Goal: Information Seeking & Learning: Compare options

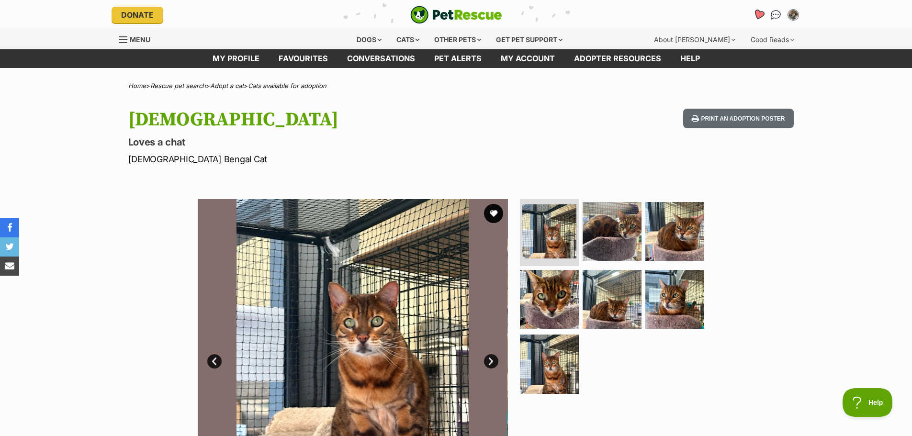
click at [760, 17] on icon "Favourites" at bounding box center [757, 14] width 11 height 11
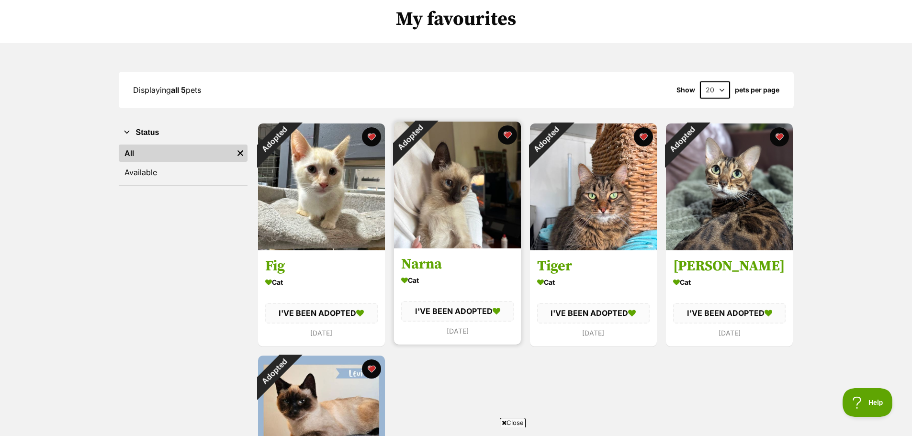
scroll to position [96, 0]
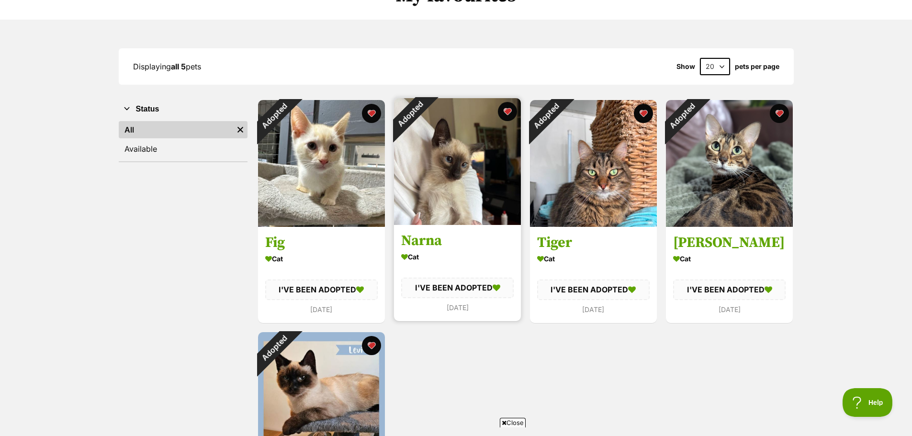
click at [431, 242] on h3 "Narna" at bounding box center [457, 241] width 112 height 18
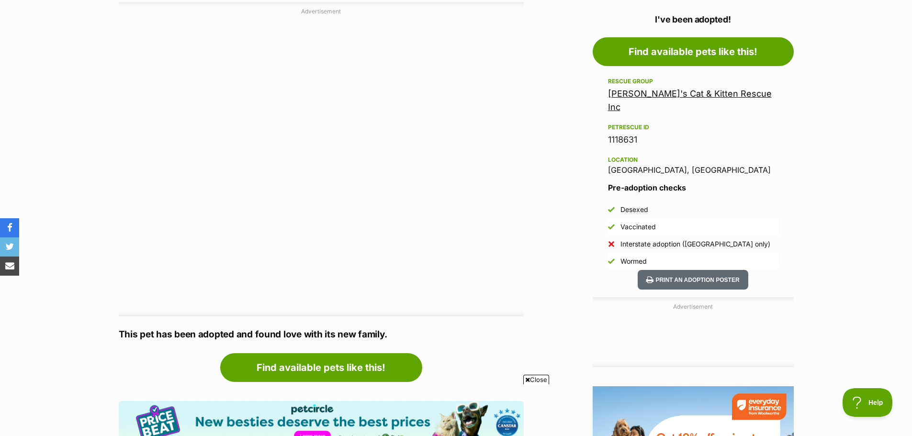
scroll to position [48, 0]
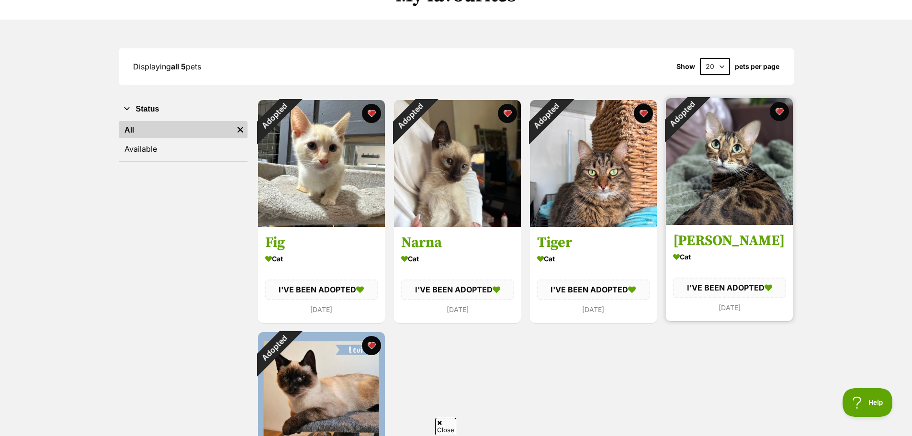
click at [718, 243] on h3 "[PERSON_NAME]" at bounding box center [729, 241] width 112 height 18
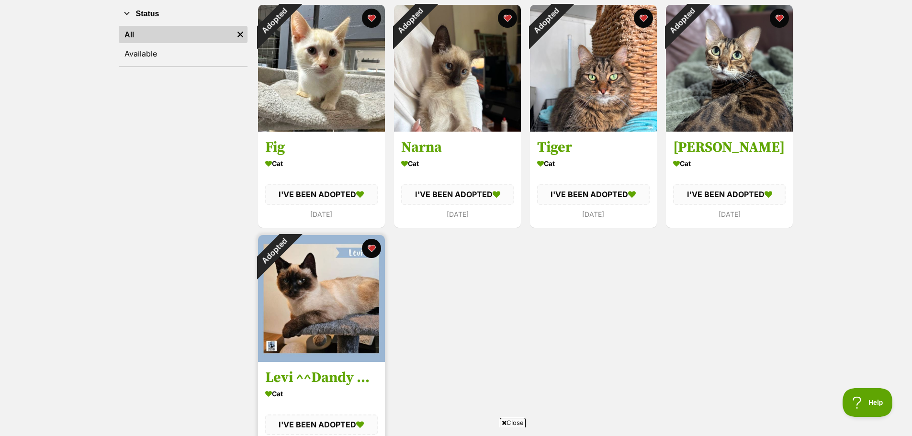
scroll to position [191, 0]
click at [313, 370] on h3 "Levi ^^Dandy Cat Rescue^^" at bounding box center [321, 377] width 112 height 18
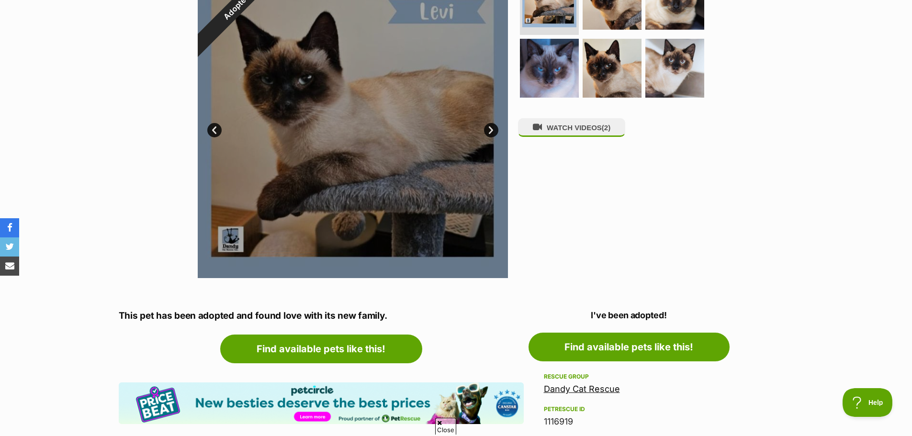
scroll to position [287, 0]
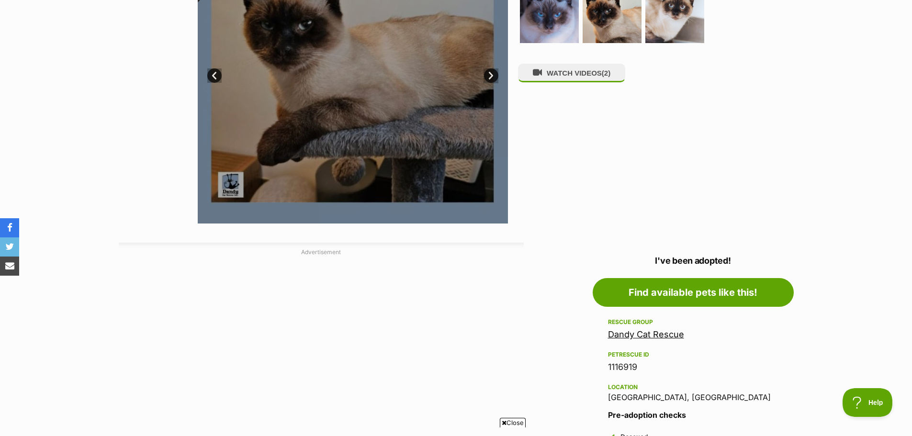
click at [598, 336] on aside "Rescue group Dandy Cat Rescue PetRescue ID 1116919 Location [GEOGRAPHIC_DATA], …" at bounding box center [692, 406] width 201 height 181
click at [632, 335] on link "Dandy Cat Rescue" at bounding box center [646, 334] width 76 height 10
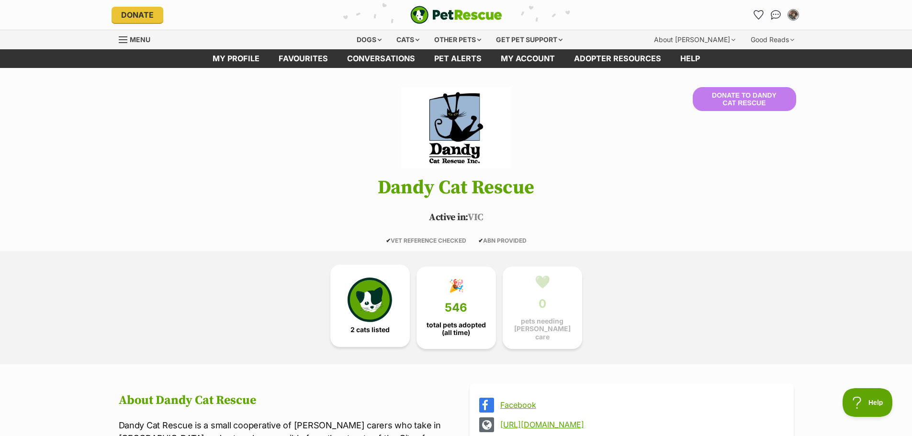
click at [369, 298] on img at bounding box center [369, 300] width 44 height 44
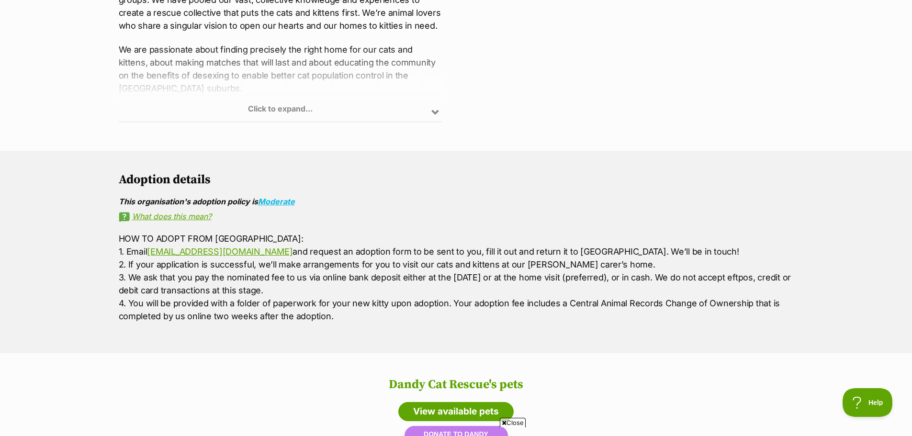
scroll to position [425, 0]
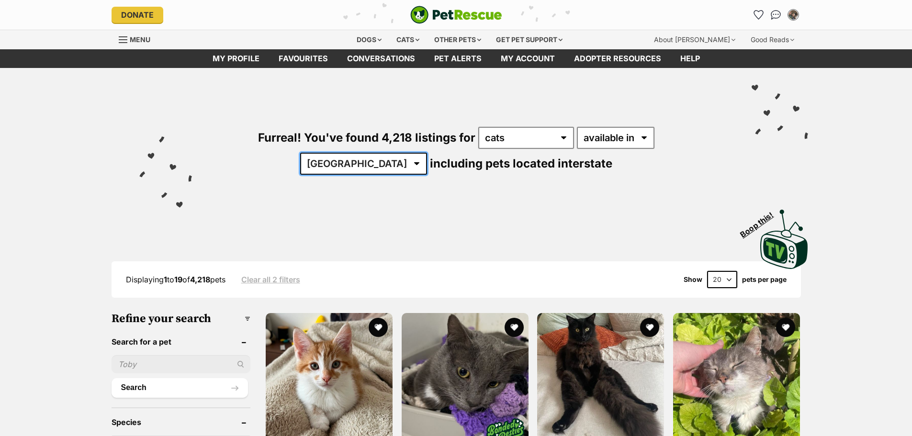
click at [427, 153] on select "[GEOGRAPHIC_DATA] [GEOGRAPHIC_DATA] [GEOGRAPHIC_DATA] [GEOGRAPHIC_DATA] [GEOGRA…" at bounding box center [363, 164] width 127 height 22
select select "VIC"
click at [427, 153] on select "Australia ACT NSW NT QLD SA TAS VIC WA" at bounding box center [363, 164] width 127 height 22
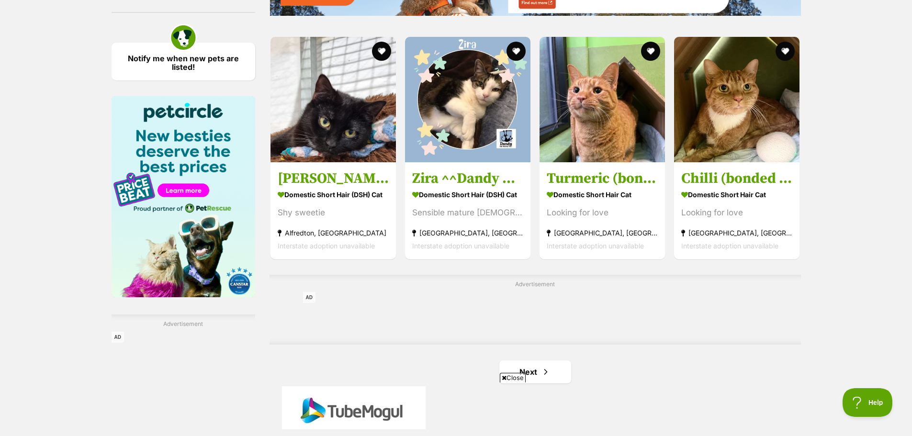
scroll to position [1531, 0]
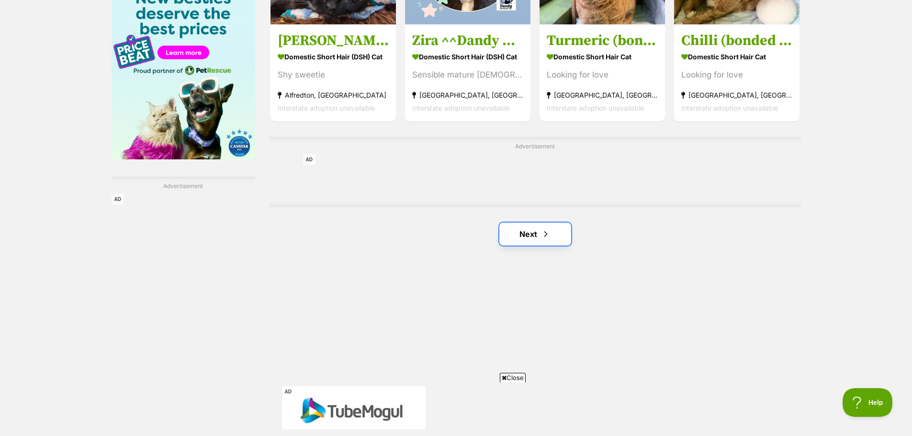
click at [534, 237] on link "Next" at bounding box center [535, 234] width 72 height 23
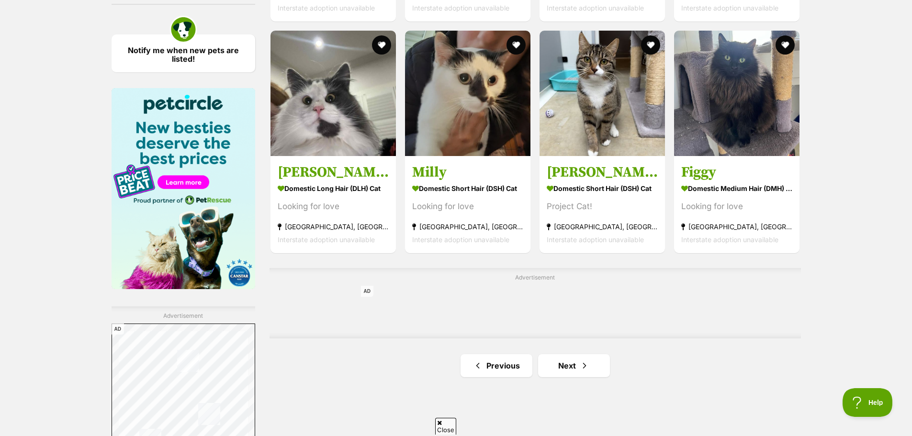
scroll to position [1531, 0]
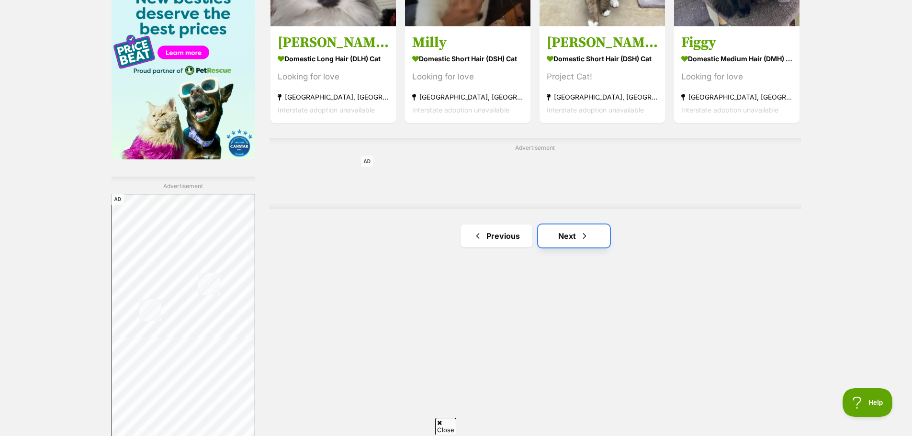
click at [571, 241] on link "Next" at bounding box center [574, 235] width 72 height 23
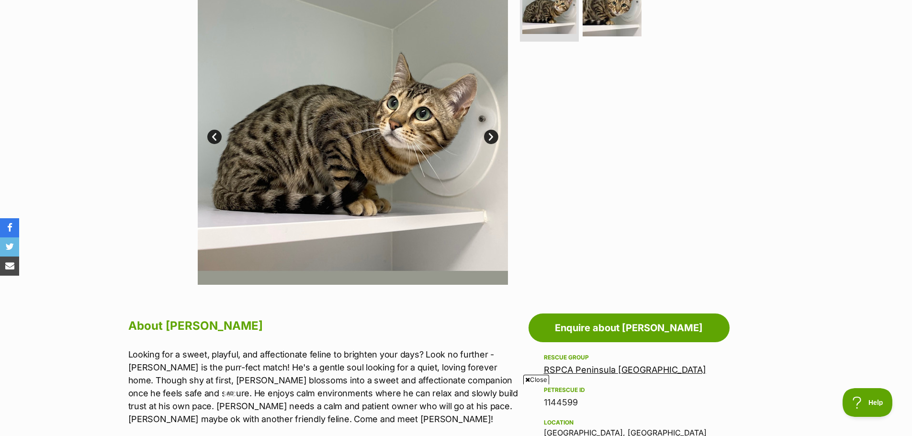
scroll to position [144, 0]
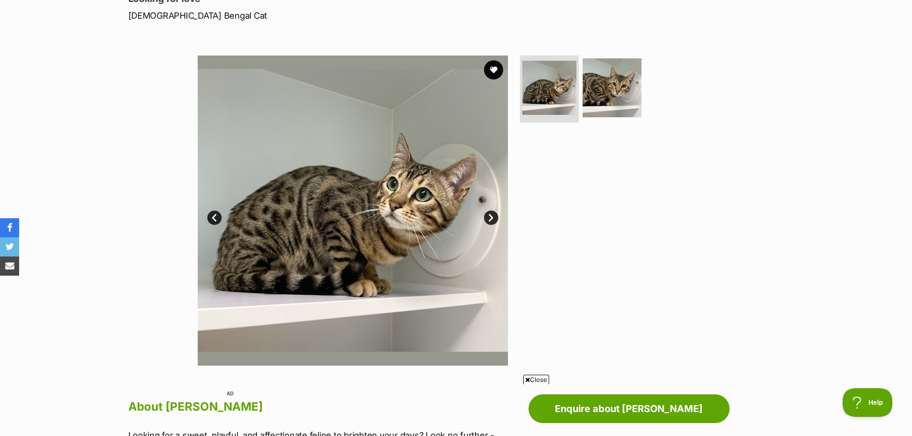
click at [492, 216] on link "Next" at bounding box center [491, 218] width 14 height 14
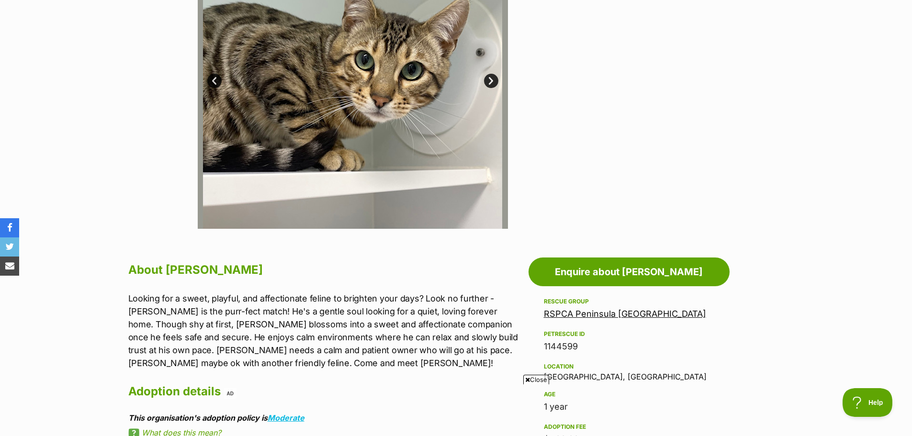
scroll to position [479, 0]
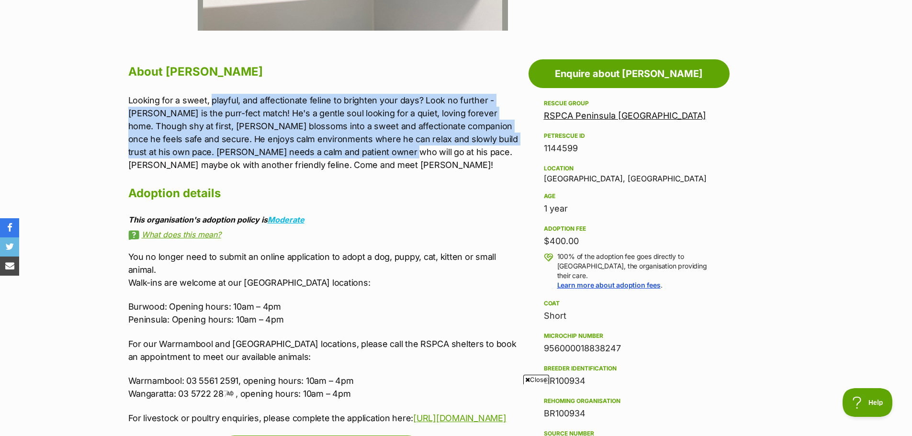
drag, startPoint x: 212, startPoint y: 105, endPoint x: 341, endPoint y: 150, distance: 137.1
click at [341, 150] on p "Looking for a sweet, playful, and affectionate feline to brighten your days? Lo…" at bounding box center [325, 133] width 395 height 78
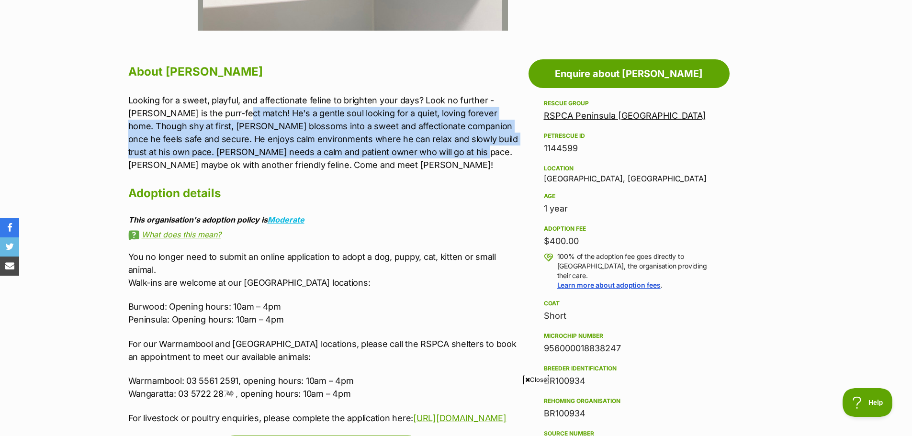
drag, startPoint x: 214, startPoint y: 112, endPoint x: 412, endPoint y: 154, distance: 202.1
click at [412, 154] on p "Looking for a sweet, playful, and affectionate feline to brighten your days? Lo…" at bounding box center [325, 133] width 395 height 78
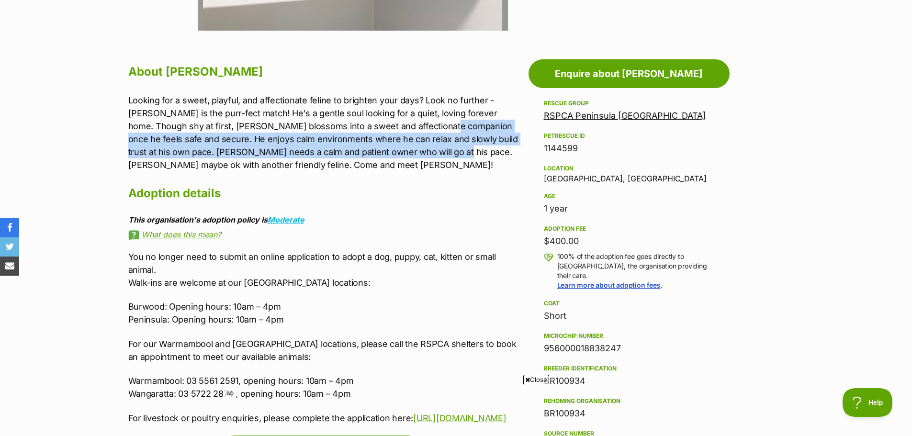
drag, startPoint x: 383, startPoint y: 125, endPoint x: 392, endPoint y: 150, distance: 26.5
click at [392, 150] on p "Looking for a sweet, playful, and affectionate feline to brighten your days? Lo…" at bounding box center [325, 133] width 395 height 78
click at [287, 152] on p "Looking for a sweet, playful, and affectionate feline to brighten your days? Lo…" at bounding box center [325, 133] width 395 height 78
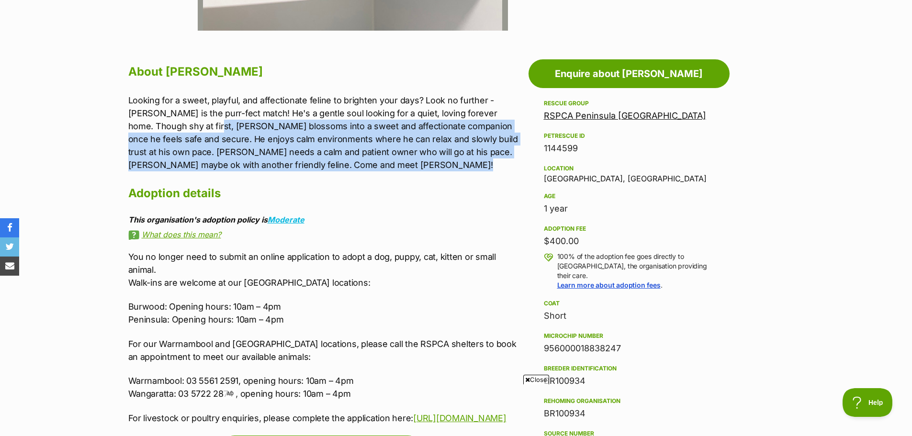
drag, startPoint x: 161, startPoint y: 131, endPoint x: 403, endPoint y: 161, distance: 244.0
click at [403, 161] on p "Looking for a sweet, playful, and affectionate feline to brighten your days? Lo…" at bounding box center [325, 133] width 395 height 78
click at [325, 149] on p "Looking for a sweet, playful, and affectionate feline to brighten your days? Lo…" at bounding box center [325, 133] width 395 height 78
drag, startPoint x: 248, startPoint y: 140, endPoint x: 203, endPoint y: 141, distance: 45.5
click at [247, 140] on p "Looking for a sweet, playful, and affectionate feline to brighten your days? Lo…" at bounding box center [325, 133] width 395 height 78
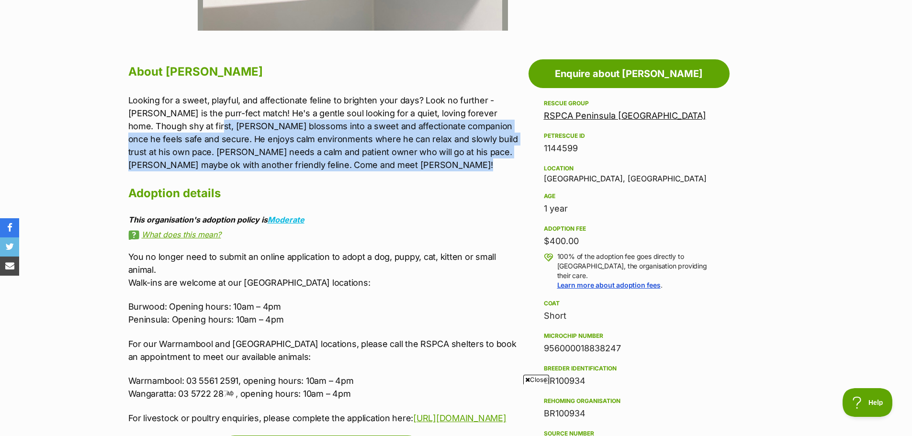
click at [177, 138] on p "Looking for a sweet, playful, and affectionate feline to brighten your days? Lo…" at bounding box center [325, 133] width 395 height 78
click at [351, 137] on p "Looking for a sweet, playful, and affectionate feline to brighten your days? Lo…" at bounding box center [325, 133] width 395 height 78
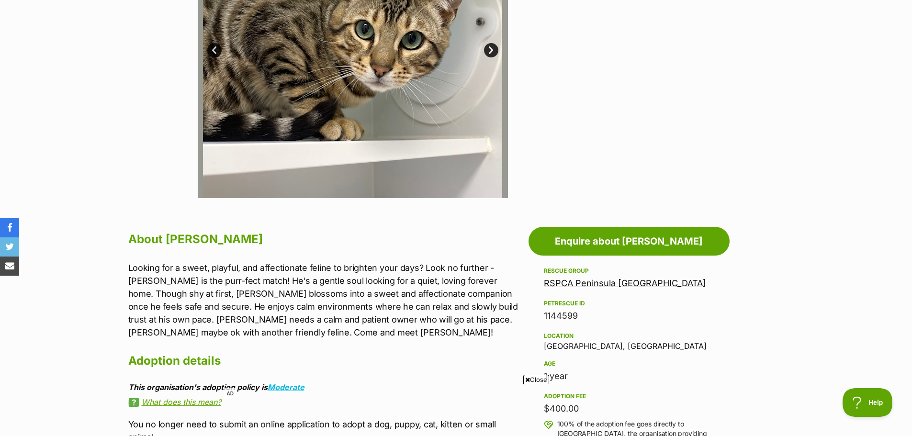
scroll to position [383, 0]
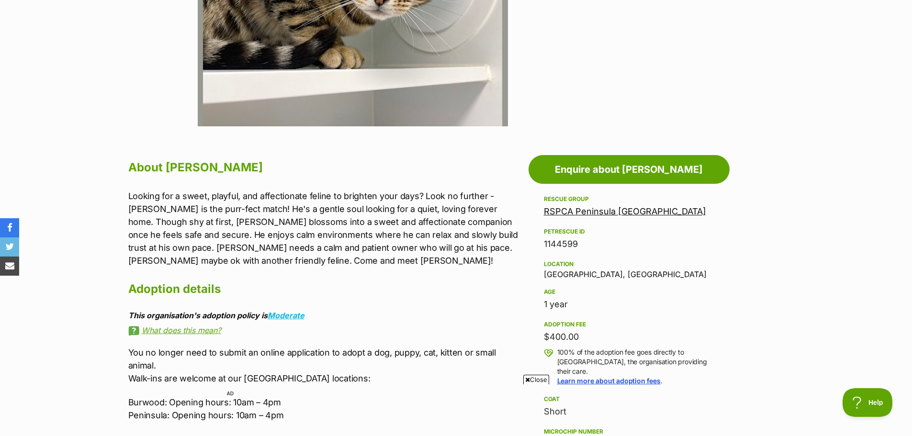
click at [582, 220] on div "Rescue group RSPCA Peninsula Victoria PetRescue ID 1144599 Location Pearcedale,…" at bounding box center [629, 403] width 170 height 420
click at [582, 214] on link "RSPCA Peninsula Victoria" at bounding box center [625, 211] width 162 height 10
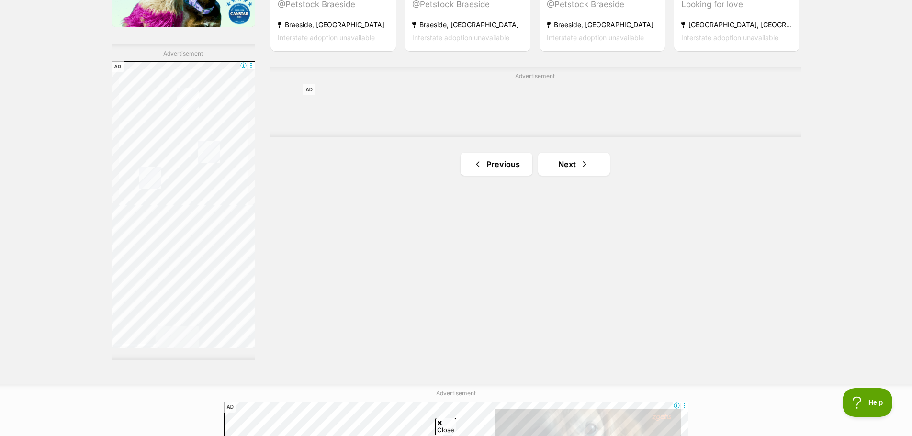
scroll to position [1675, 0]
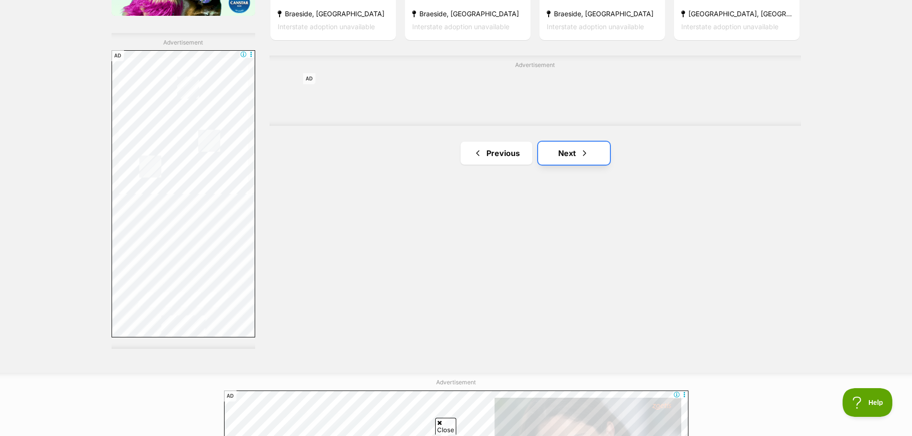
click at [581, 157] on link "Next" at bounding box center [574, 153] width 72 height 23
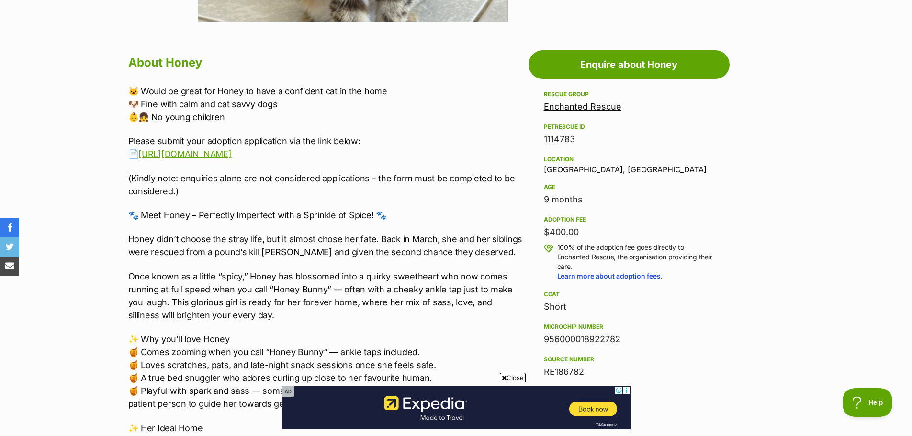
scroll to position [526, 0]
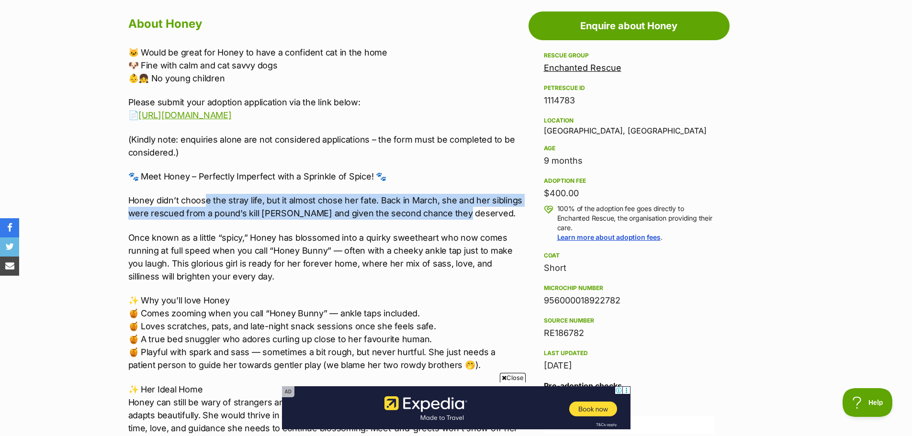
drag, startPoint x: 206, startPoint y: 201, endPoint x: 448, endPoint y: 212, distance: 241.9
click at [448, 212] on p "Honey didn’t choose the stray life, but it almost chose her fate. Back in March…" at bounding box center [325, 207] width 395 height 26
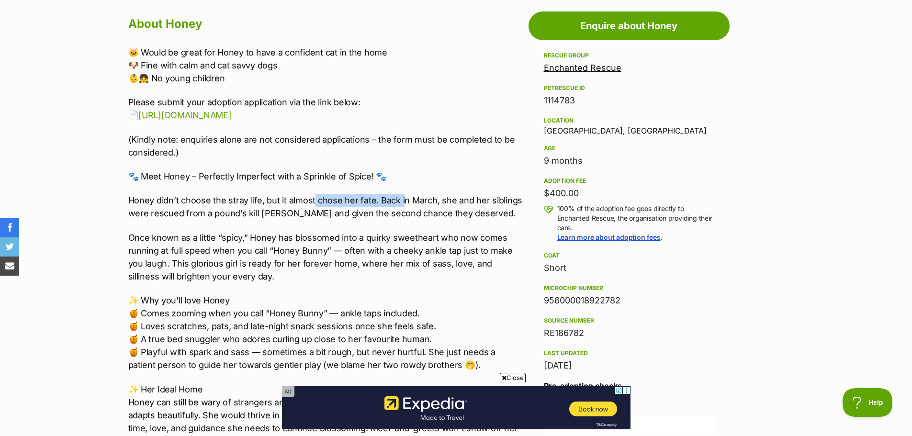
drag, startPoint x: 313, startPoint y: 201, endPoint x: 411, endPoint y: 198, distance: 97.7
click at [411, 198] on p "Honey didn’t choose the stray life, but it almost chose her fate. Back in March…" at bounding box center [325, 207] width 395 height 26
click at [436, 214] on p "Honey didn’t choose the stray life, but it almost chose her fate. Back in March…" at bounding box center [325, 207] width 395 height 26
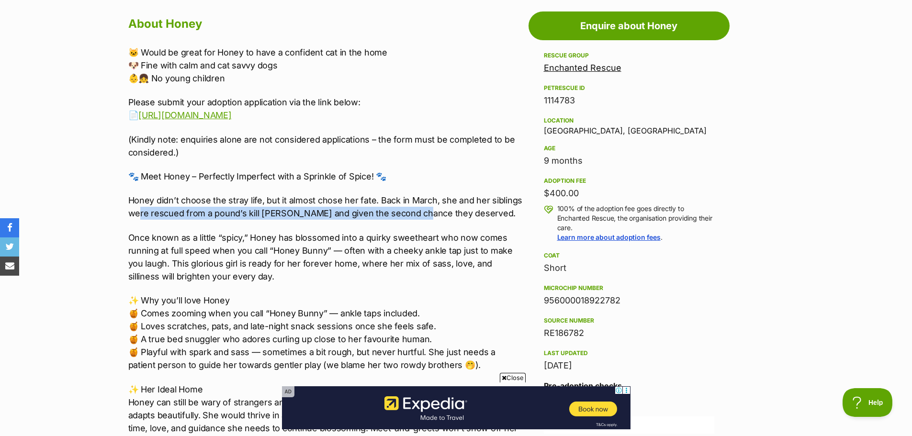
drag, startPoint x: 259, startPoint y: 208, endPoint x: 411, endPoint y: 210, distance: 152.2
click at [411, 210] on p "Honey didn’t choose the stray life, but it almost chose her fate. Back in March…" at bounding box center [325, 207] width 395 height 26
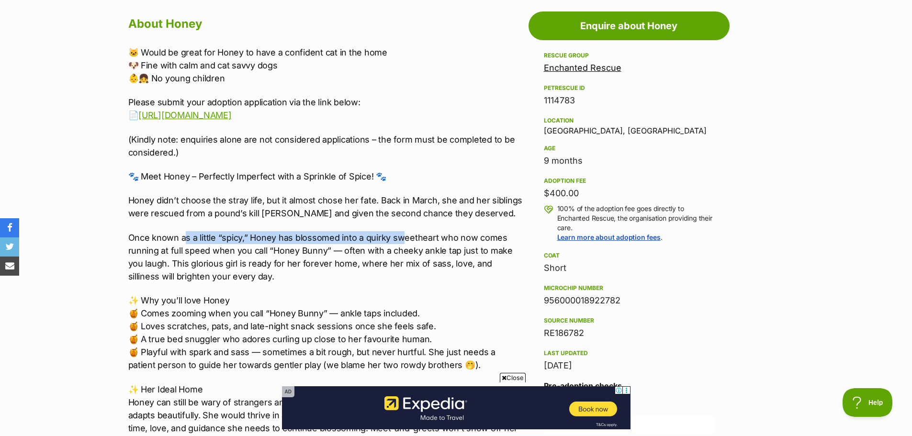
drag, startPoint x: 184, startPoint y: 237, endPoint x: 419, endPoint y: 240, distance: 235.5
click at [418, 240] on p "Once known as a little “spicy,” Honey has blossomed into a quirky sweetheart wh…" at bounding box center [325, 257] width 395 height 52
click at [419, 240] on p "Once known as a little “spicy,” Honey has blossomed into a quirky sweetheart wh…" at bounding box center [325, 257] width 395 height 52
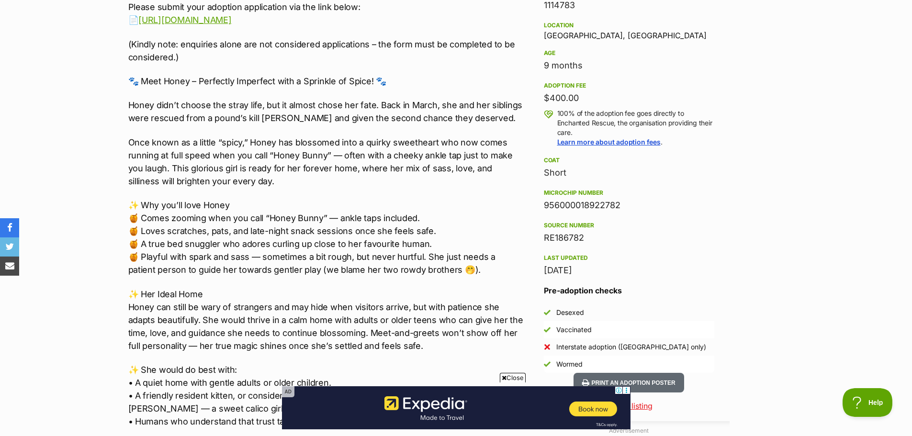
scroll to position [622, 0]
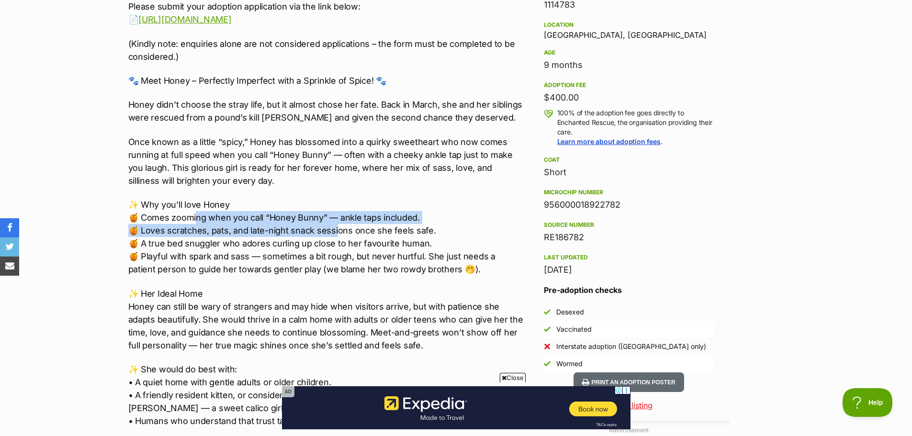
drag, startPoint x: 198, startPoint y: 220, endPoint x: 349, endPoint y: 231, distance: 151.6
click at [348, 230] on p "✨ Why you’ll love Honey 🍯 Comes zooming when you call “Honey Bunny” — ankle tap…" at bounding box center [325, 237] width 395 height 78
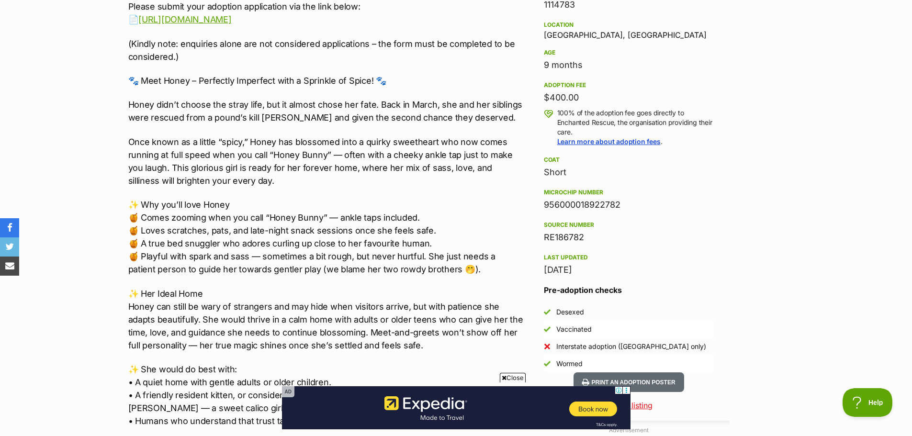
click at [369, 253] on p "✨ Why you’ll love Honey 🍯 Comes zooming when you call “Honey Bunny” — ankle tap…" at bounding box center [325, 237] width 395 height 78
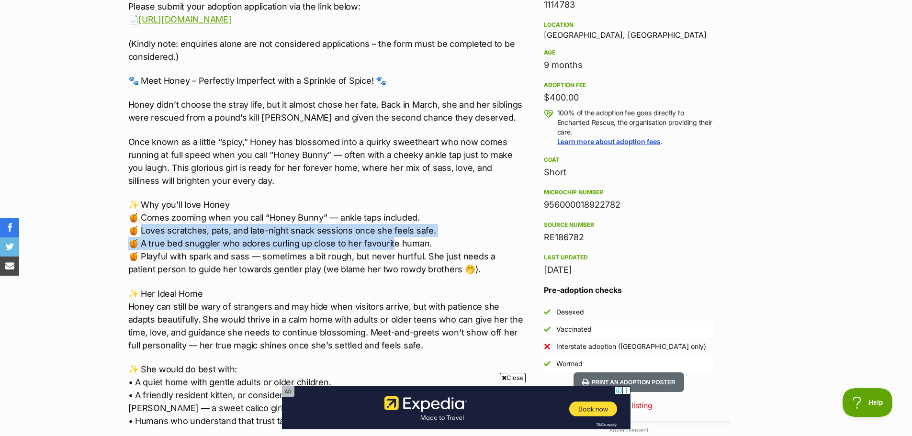
drag, startPoint x: 150, startPoint y: 229, endPoint x: 425, endPoint y: 239, distance: 274.9
click at [423, 239] on p "✨ Why you’ll love Honey 🍯 Comes zooming when you call “Honey Bunny” — ankle tap…" at bounding box center [325, 237] width 395 height 78
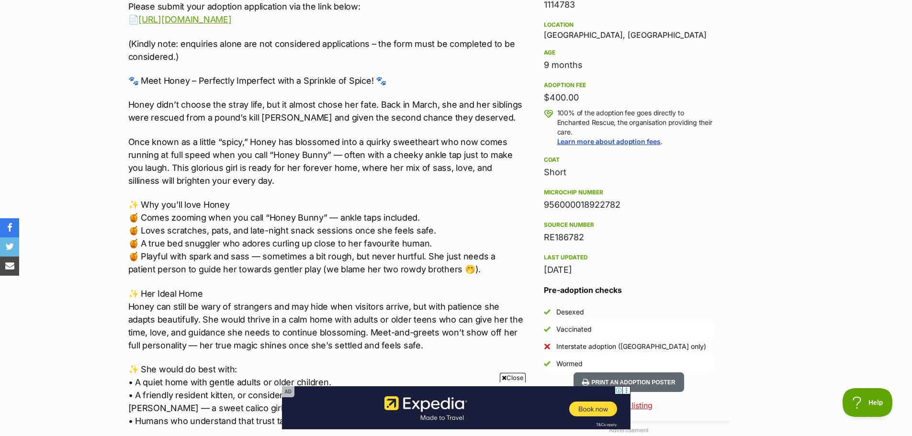
click at [425, 239] on p "✨ Why you’ll love Honey 🍯 Comes zooming when you call “Honey Bunny” — ankle tap…" at bounding box center [325, 237] width 395 height 78
drag, startPoint x: 153, startPoint y: 244, endPoint x: 415, endPoint y: 248, distance: 262.3
click at [415, 248] on p "✨ Why you’ll love Honey 🍯 Comes zooming when you call “Honey Bunny” — ankle tap…" at bounding box center [325, 237] width 395 height 78
drag, startPoint x: 148, startPoint y: 258, endPoint x: 434, endPoint y: 257, distance: 285.2
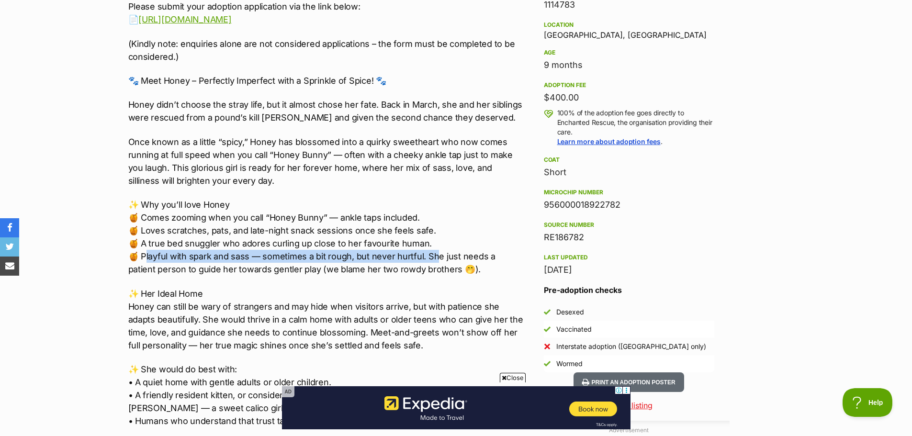
click at [434, 257] on p "✨ Why you’ll love Honey 🍯 Comes zooming when you call “Honey Bunny” — ankle tap…" at bounding box center [325, 237] width 395 height 78
click at [369, 267] on p "✨ Why you’ll love Honey 🍯 Comes zooming when you call “Honey Bunny” — ankle tap…" at bounding box center [325, 237] width 395 height 78
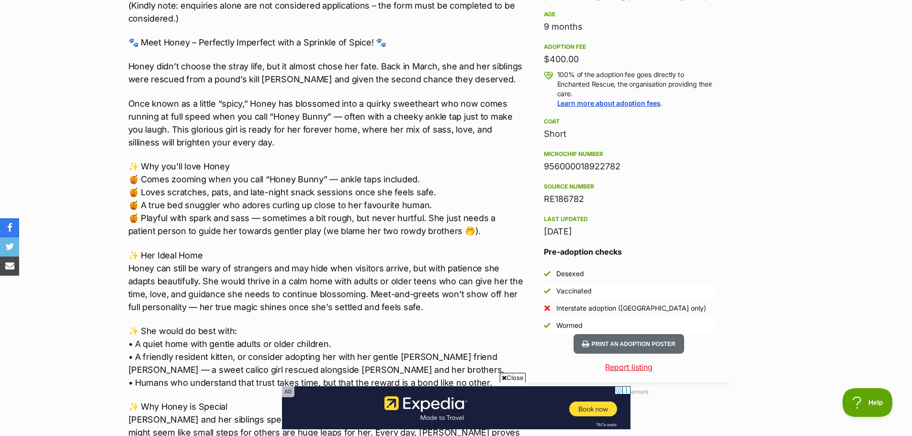
scroll to position [718, 0]
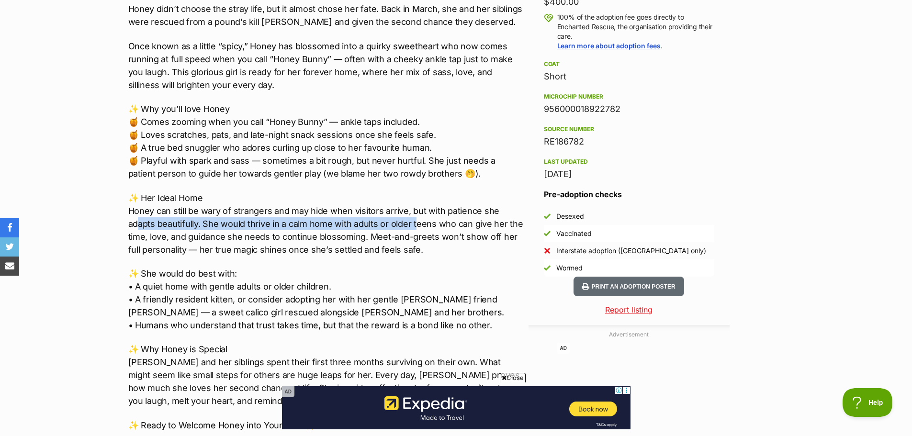
drag, startPoint x: 136, startPoint y: 221, endPoint x: 414, endPoint y: 223, distance: 277.6
click at [414, 223] on p "✨ Her Ideal Home Honey can still be wary of strangers and may hide when visitor…" at bounding box center [325, 223] width 395 height 65
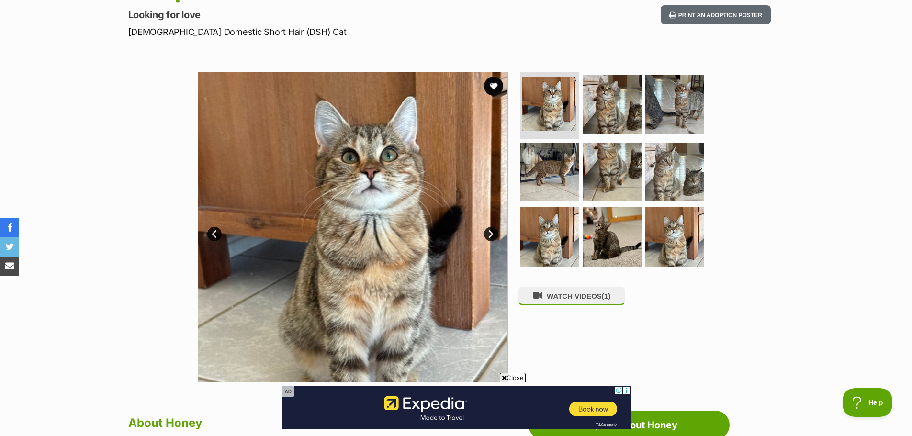
scroll to position [144, 0]
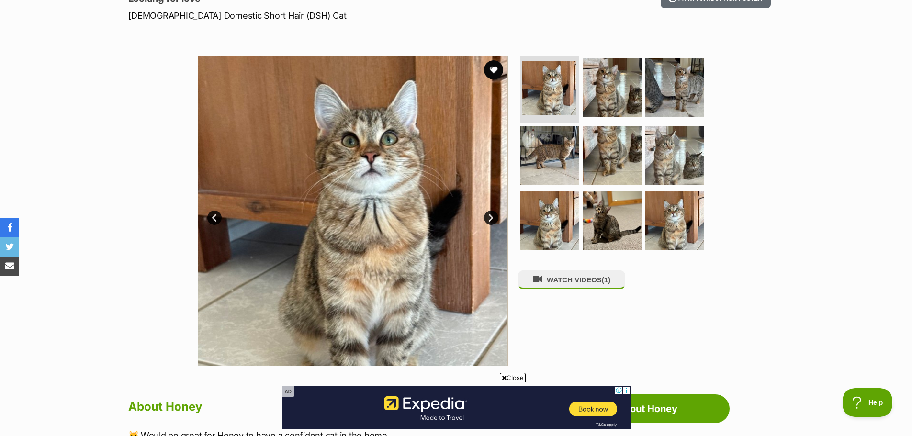
click at [490, 221] on link "Next" at bounding box center [491, 218] width 14 height 14
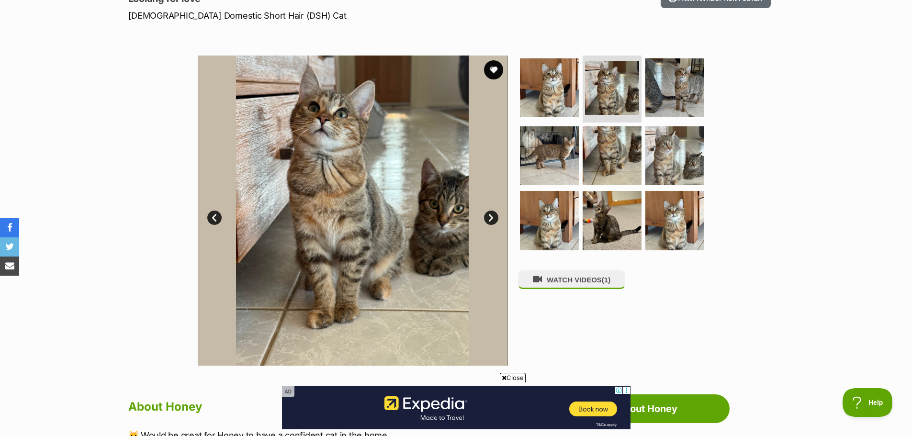
click at [490, 221] on link "Next" at bounding box center [491, 218] width 14 height 14
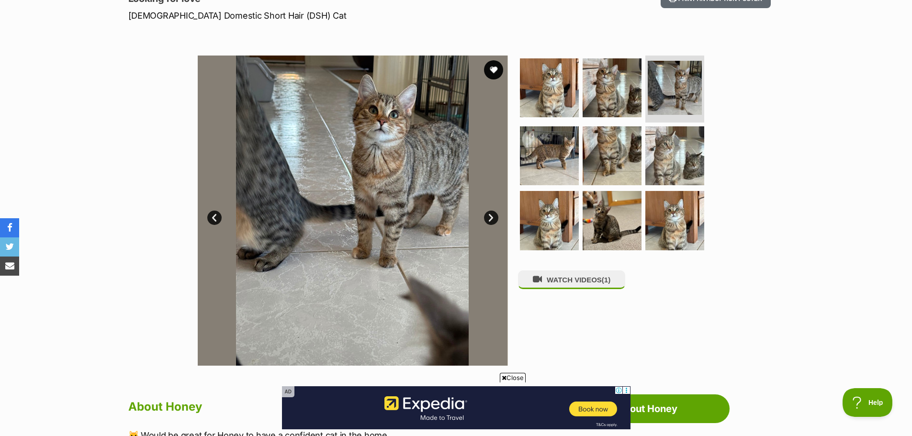
click at [490, 219] on link "Next" at bounding box center [491, 218] width 14 height 14
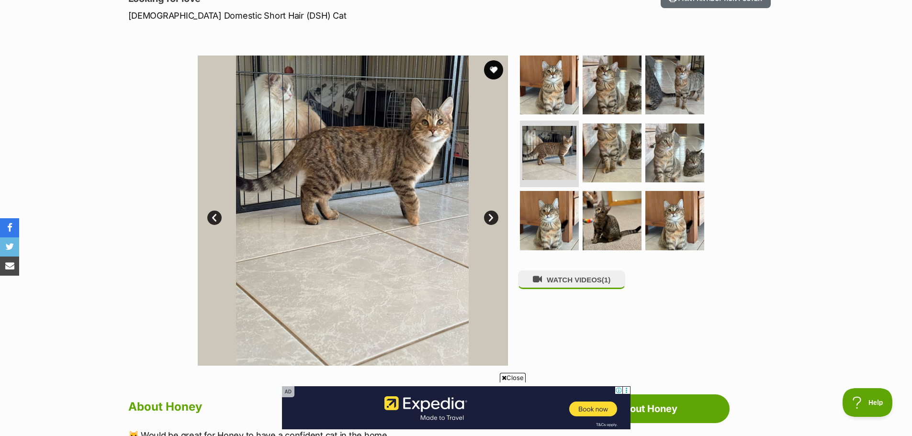
click at [490, 219] on link "Next" at bounding box center [491, 218] width 14 height 14
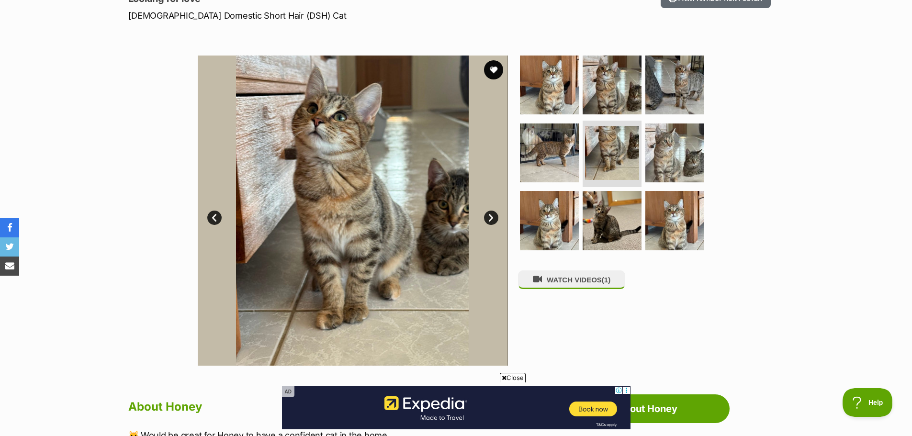
click at [490, 219] on link "Next" at bounding box center [491, 218] width 14 height 14
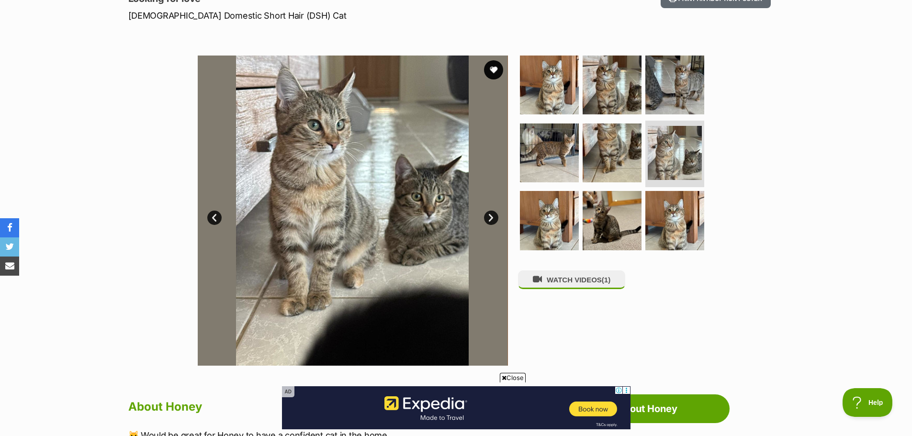
click at [490, 219] on link "Next" at bounding box center [491, 218] width 14 height 14
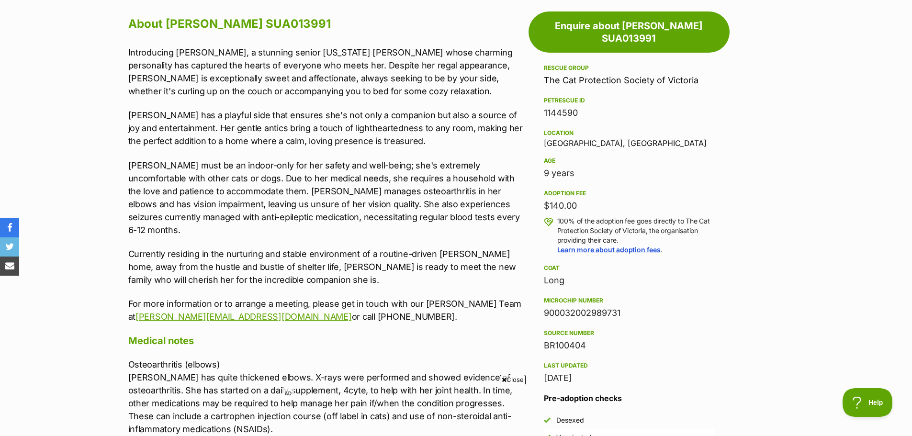
scroll to position [479, 0]
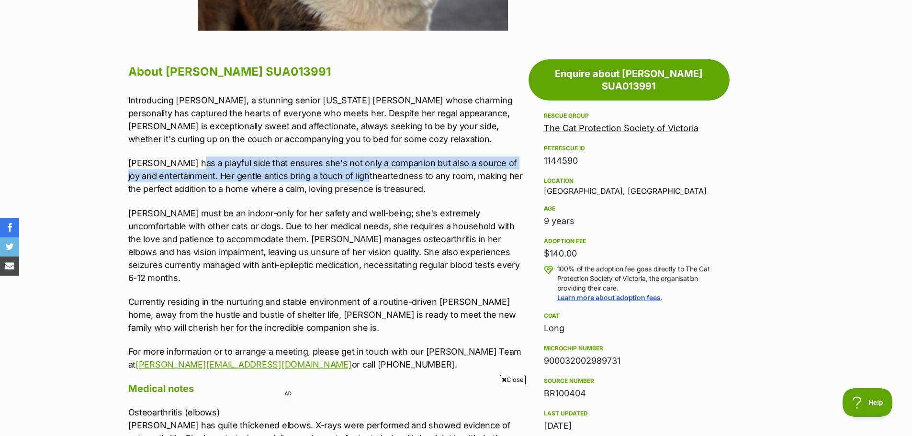
drag, startPoint x: 186, startPoint y: 164, endPoint x: 373, endPoint y: 171, distance: 187.3
click at [371, 171] on p "[PERSON_NAME] has a playful side that ensures she's not only a companion but al…" at bounding box center [325, 175] width 395 height 39
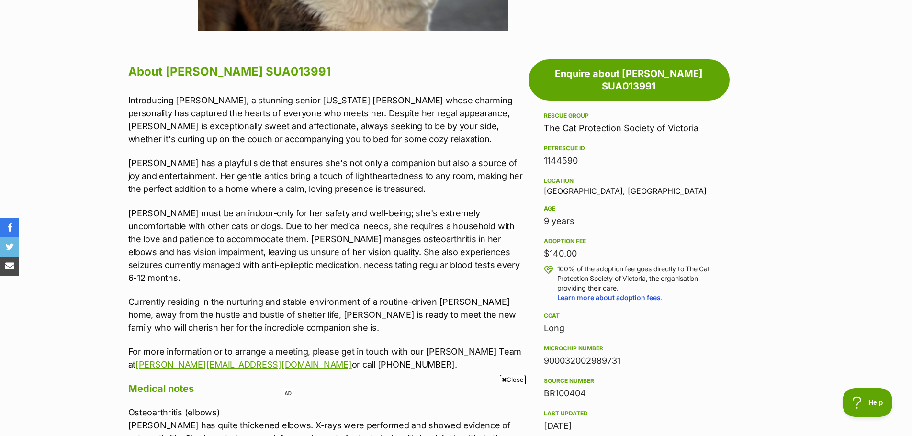
click at [374, 171] on p "[PERSON_NAME] has a playful side that ensures she's not only a companion but al…" at bounding box center [325, 175] width 395 height 39
drag, startPoint x: 346, startPoint y: 180, endPoint x: 412, endPoint y: 179, distance: 66.5
click at [412, 179] on p "[PERSON_NAME] has a playful side that ensures she's not only a companion but al…" at bounding box center [325, 175] width 395 height 39
click at [425, 197] on div "Introducing [PERSON_NAME], a stunning senior [US_STATE] [PERSON_NAME] whose cha…" at bounding box center [325, 233] width 395 height 278
drag, startPoint x: 141, startPoint y: 229, endPoint x: 337, endPoint y: 229, distance: 196.2
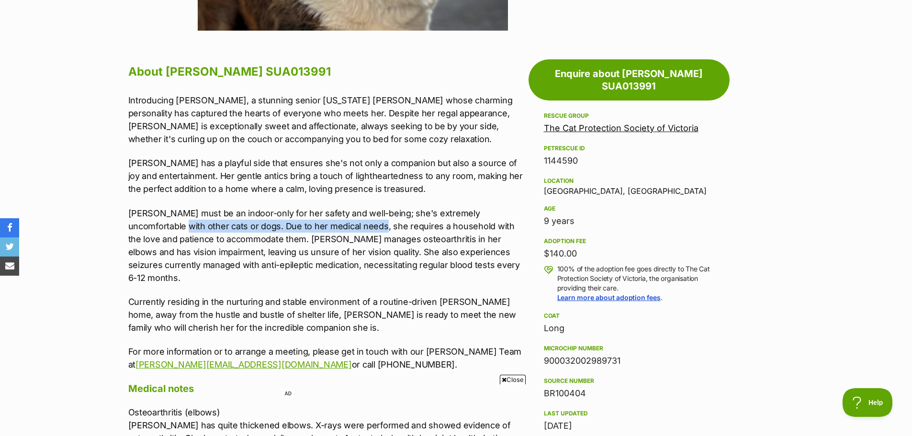
click at [337, 229] on p "[PERSON_NAME] must be an indoor-only for her safety and well-being; she's extre…" at bounding box center [325, 246] width 395 height 78
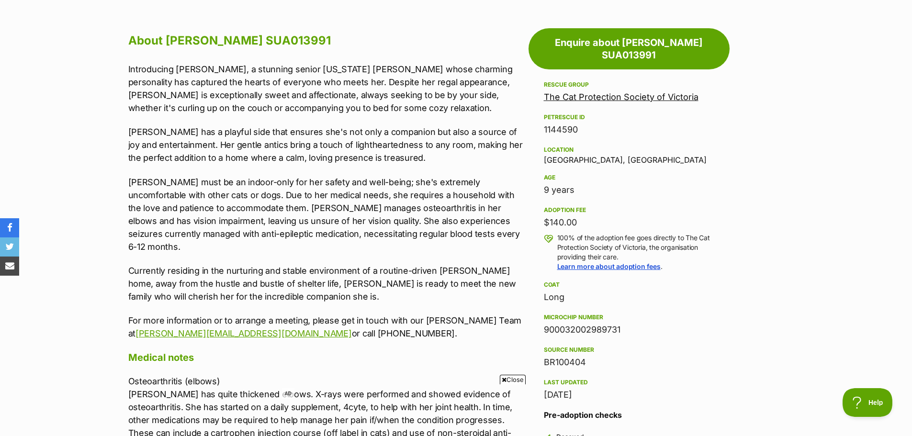
scroll to position [526, 0]
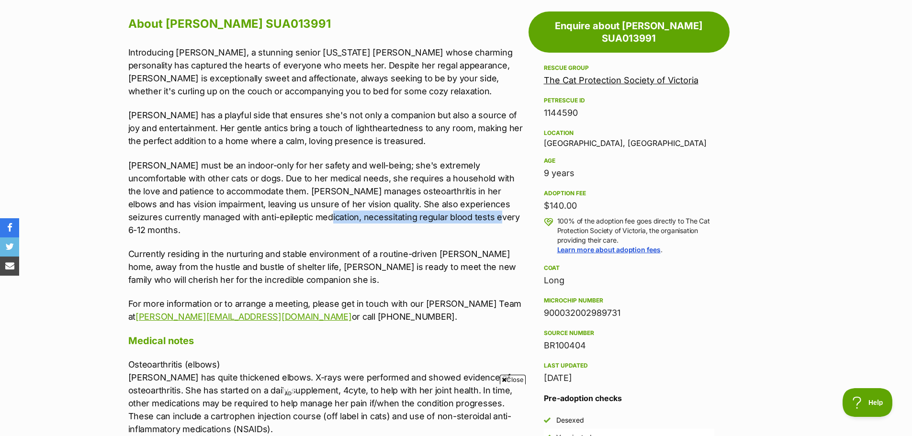
drag, startPoint x: 244, startPoint y: 213, endPoint x: 426, endPoint y: 212, distance: 182.8
click at [421, 212] on p "[PERSON_NAME] must be an indoor-only for her safety and well-being; she's extre…" at bounding box center [325, 198] width 395 height 78
click at [427, 212] on p "[PERSON_NAME] must be an indoor-only for her safety and well-being; she's extre…" at bounding box center [325, 198] width 395 height 78
drag, startPoint x: 158, startPoint y: 212, endPoint x: 355, endPoint y: 210, distance: 196.7
click at [352, 210] on p "[PERSON_NAME] must be an indoor-only for her safety and well-being; she's extre…" at bounding box center [325, 198] width 395 height 78
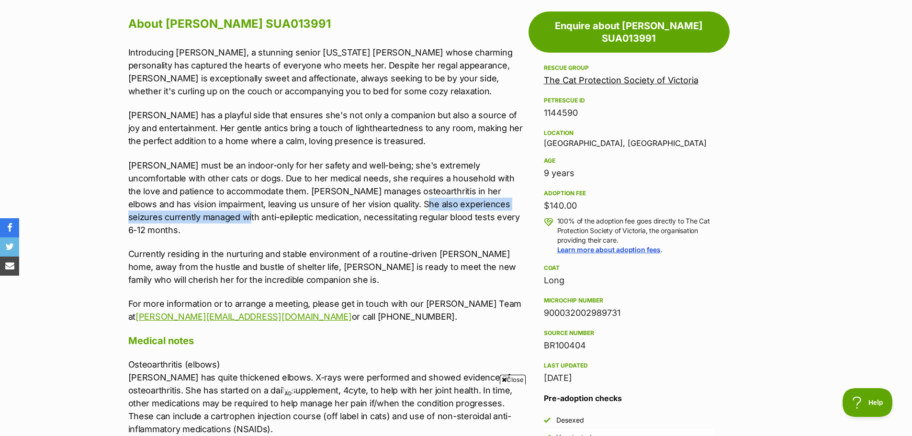
click at [361, 203] on p "[PERSON_NAME] must be an indoor-only for her safety and well-being; she's extre…" at bounding box center [325, 198] width 395 height 78
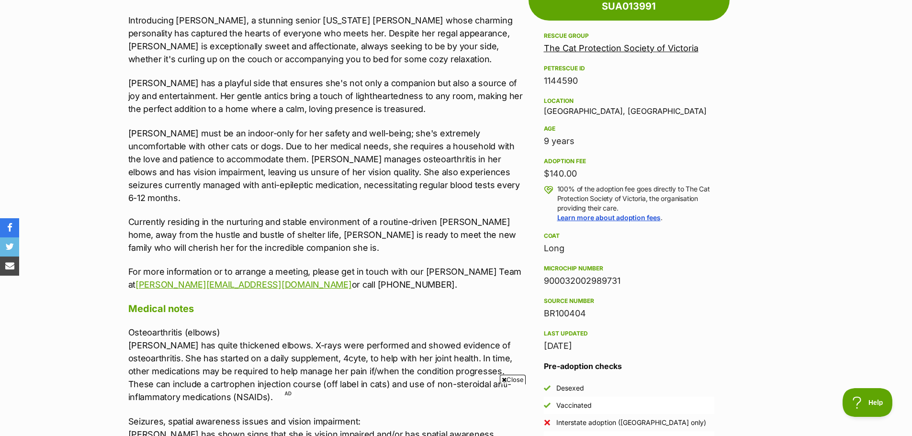
scroll to position [574, 0]
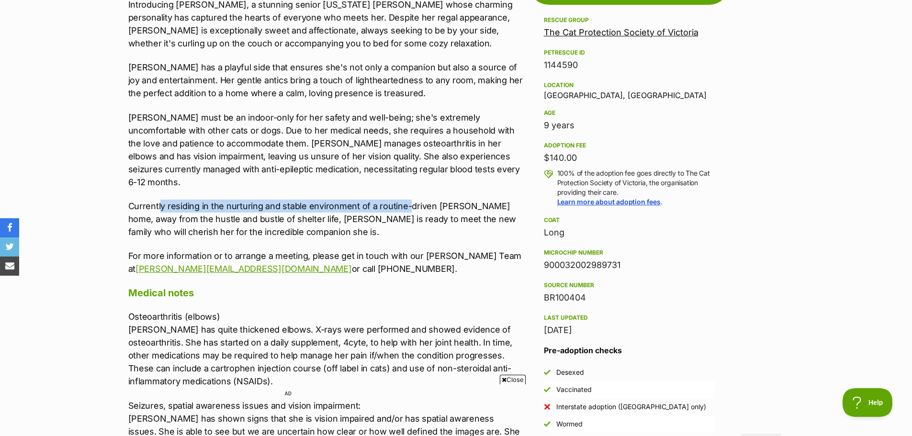
drag, startPoint x: 162, startPoint y: 193, endPoint x: 407, endPoint y: 191, distance: 245.0
click at [407, 200] on p "Currently residing in the nurturing and stable environment of a routine-driven …" at bounding box center [325, 219] width 395 height 39
click at [420, 200] on p "Currently residing in the nurturing and stable environment of a routine-driven …" at bounding box center [325, 219] width 395 height 39
drag, startPoint x: 204, startPoint y: 207, endPoint x: 352, endPoint y: 207, distance: 148.4
click at [352, 207] on p "Currently residing in the nurturing and stable environment of a routine-driven …" at bounding box center [325, 219] width 395 height 39
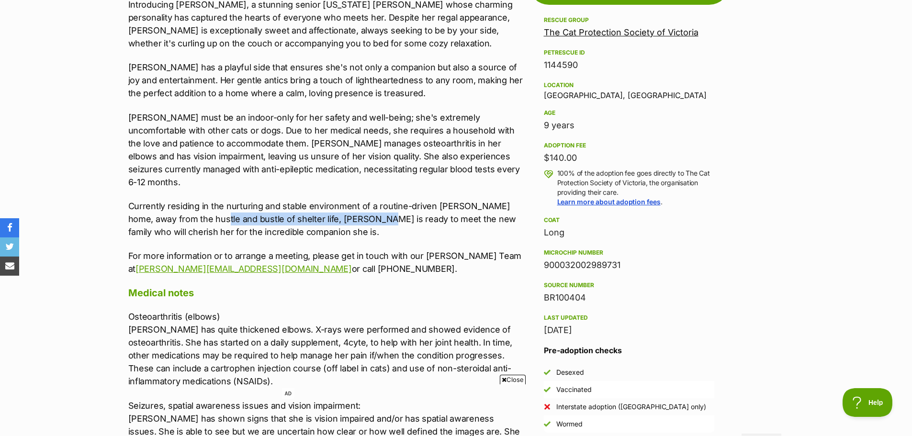
click at [352, 207] on p "Currently residing in the nurturing and stable environment of a routine-driven …" at bounding box center [325, 219] width 395 height 39
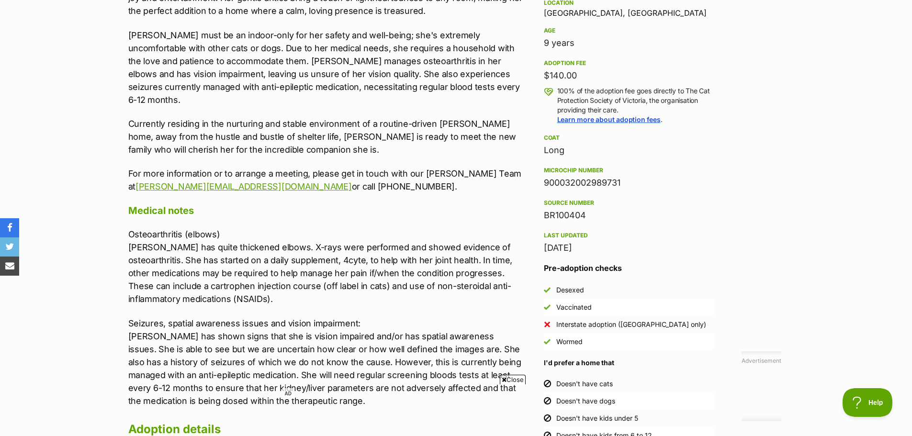
scroll to position [670, 0]
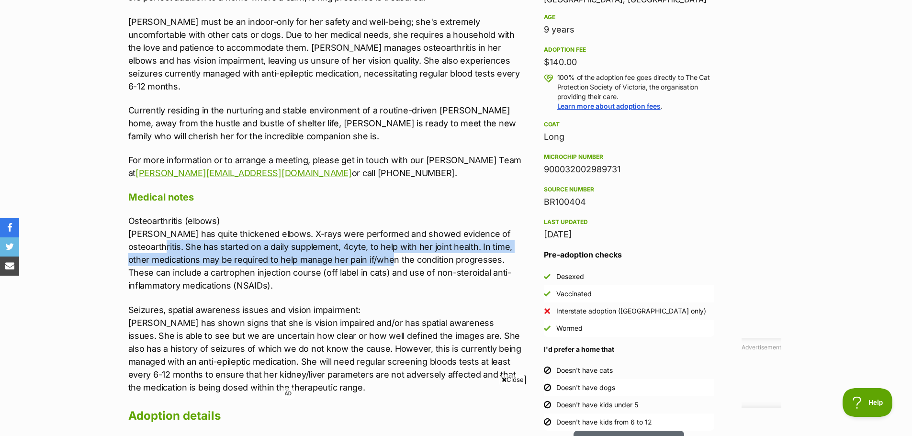
drag, startPoint x: 194, startPoint y: 236, endPoint x: 408, endPoint y: 242, distance: 214.5
click at [404, 242] on p "Osteoarthritis (elbows) Katie has quite thickened elbows. X-rays were performed…" at bounding box center [325, 253] width 395 height 78
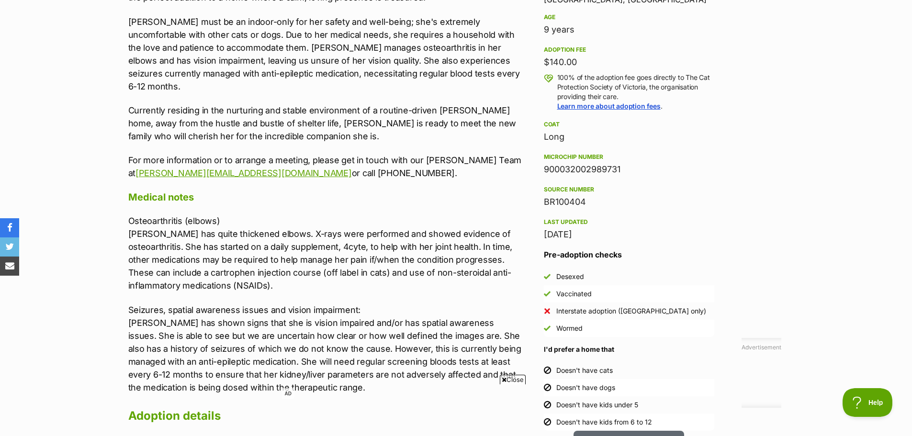
click at [408, 242] on p "Osteoarthritis (elbows) Katie has quite thickened elbows. X-rays were performed…" at bounding box center [325, 253] width 395 height 78
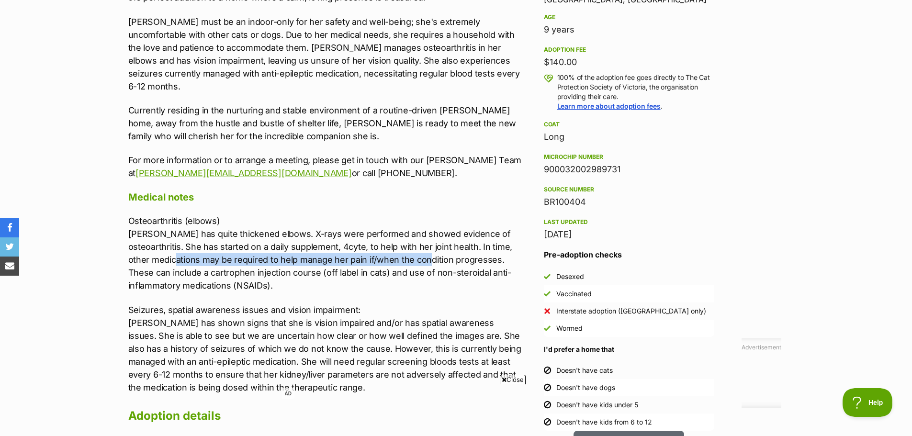
drag, startPoint x: 275, startPoint y: 248, endPoint x: 432, endPoint y: 249, distance: 157.0
click at [432, 249] on p "Osteoarthritis (elbows) Katie has quite thickened elbows. X-rays were performed…" at bounding box center [325, 253] width 395 height 78
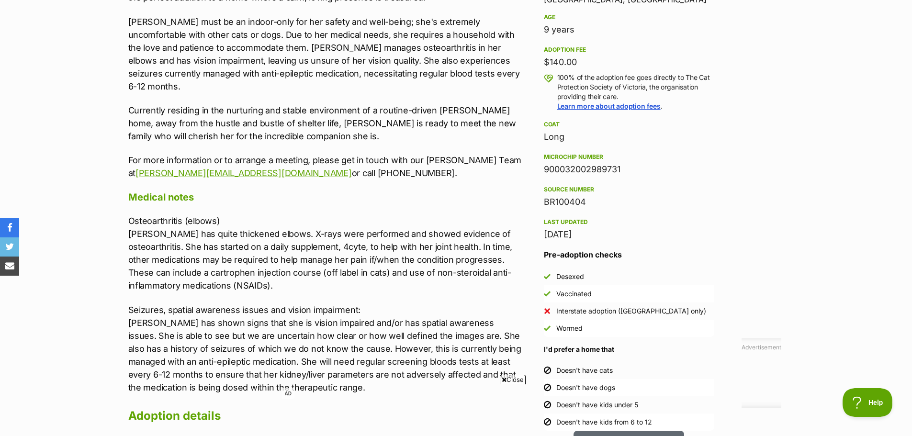
scroll to position [718, 0]
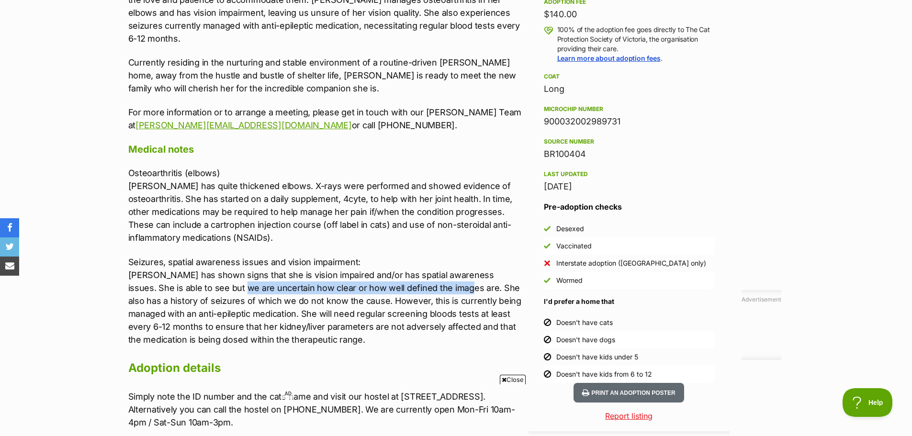
drag, startPoint x: 291, startPoint y: 276, endPoint x: 428, endPoint y: 277, distance: 136.4
click at [425, 277] on p "Seizures, spatial awareness issues and vision impairment: Katie has shown signs…" at bounding box center [325, 301] width 395 height 90
click at [428, 277] on p "Seizures, spatial awareness issues and vision impairment: Katie has shown signs…" at bounding box center [325, 301] width 395 height 90
drag, startPoint x: 142, startPoint y: 276, endPoint x: 424, endPoint y: 273, distance: 281.9
click at [424, 273] on p "Seizures, spatial awareness issues and vision impairment: Katie has shown signs…" at bounding box center [325, 301] width 395 height 90
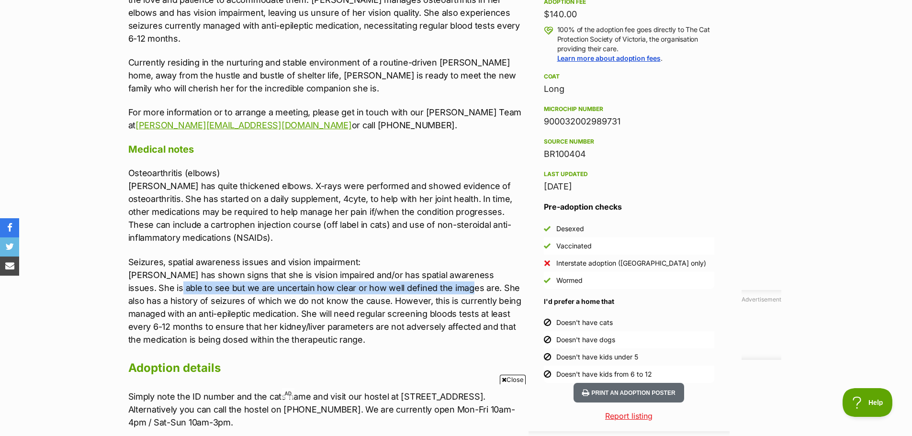
click at [424, 273] on p "Seizures, spatial awareness issues and vision impairment: Katie has shown signs…" at bounding box center [325, 301] width 395 height 90
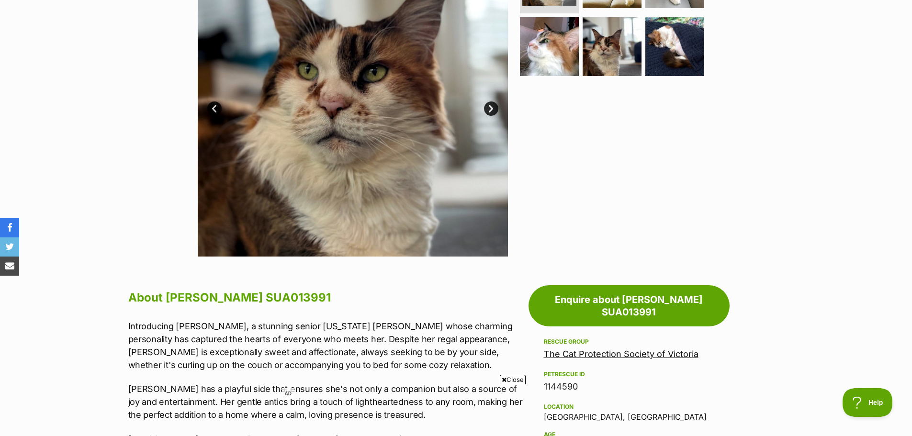
scroll to position [191, 0]
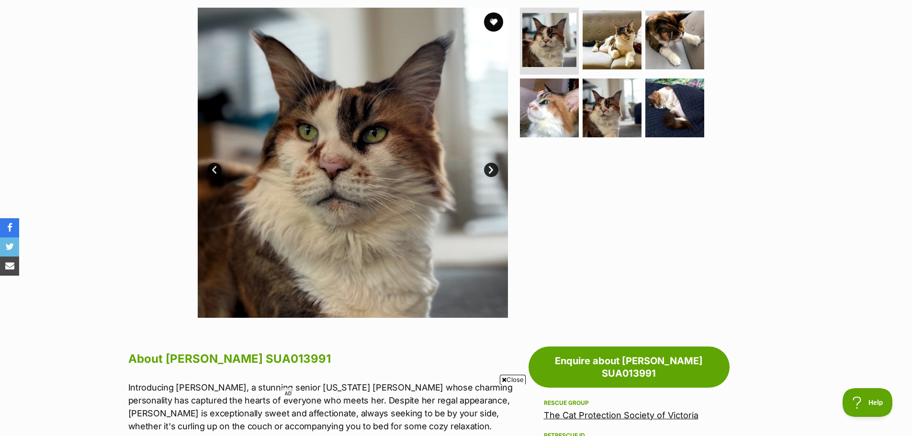
click at [488, 169] on link "Next" at bounding box center [491, 170] width 14 height 14
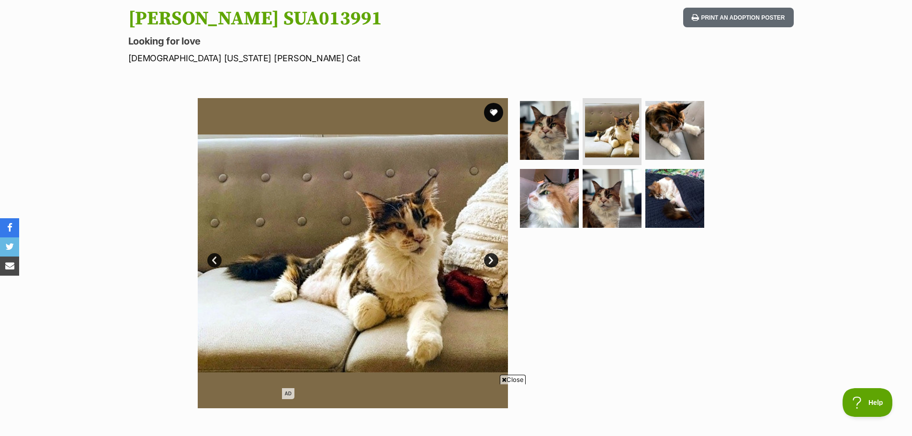
scroll to position [96, 0]
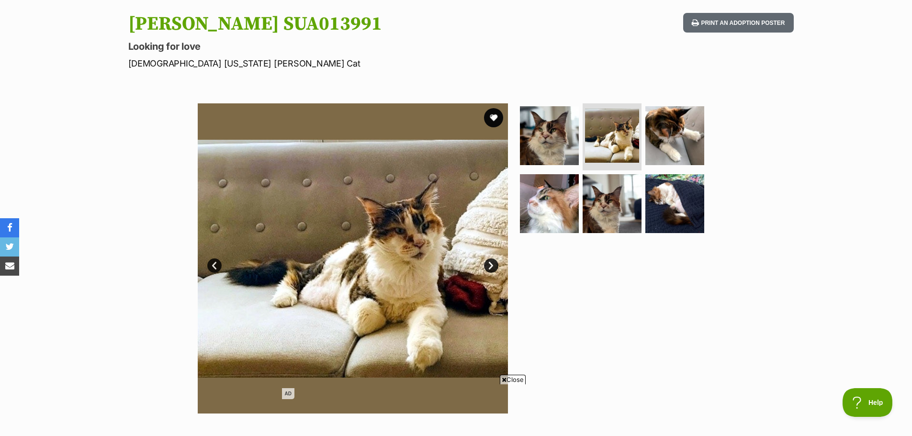
click at [488, 261] on link "Next" at bounding box center [491, 265] width 14 height 14
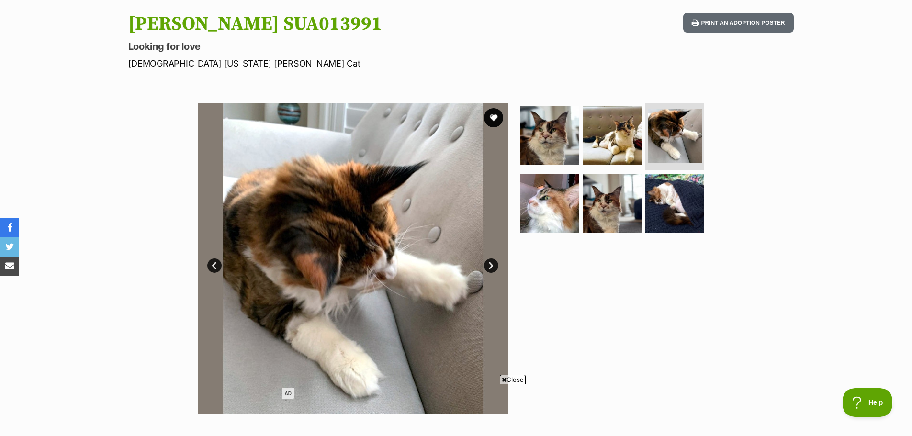
click at [492, 266] on link "Next" at bounding box center [491, 265] width 14 height 14
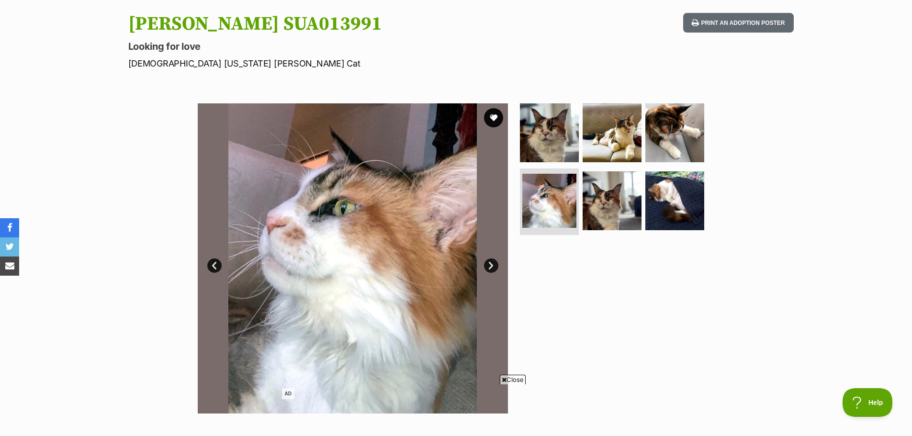
click at [492, 266] on link "Next" at bounding box center [491, 265] width 14 height 14
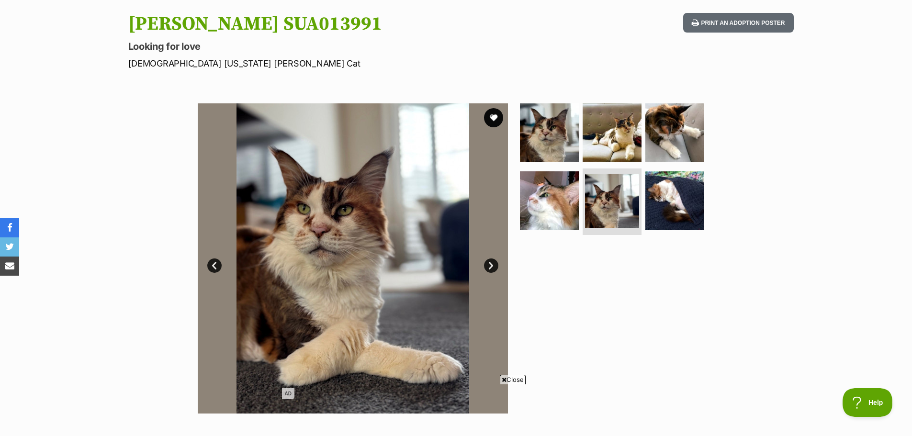
click at [492, 266] on link "Next" at bounding box center [491, 265] width 14 height 14
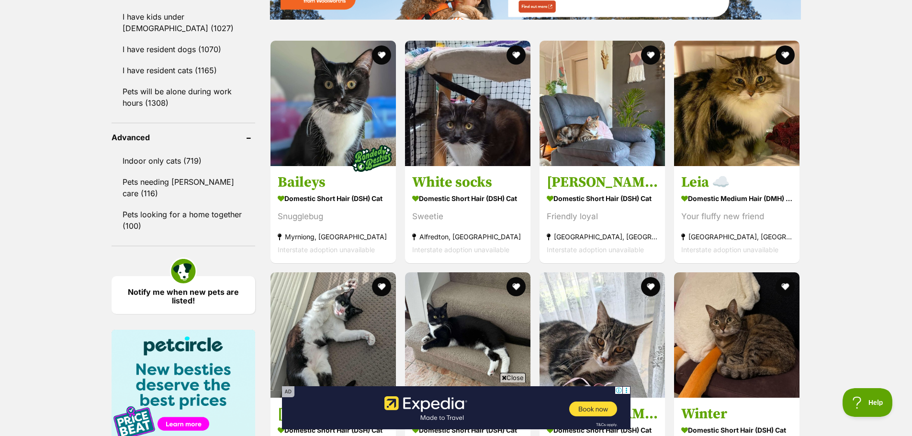
scroll to position [1436, 0]
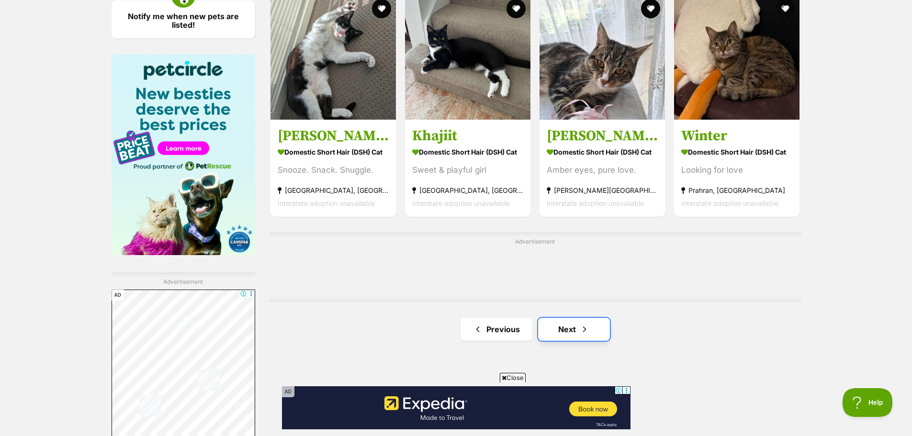
click at [586, 324] on span "Next page" at bounding box center [585, 329] width 10 height 11
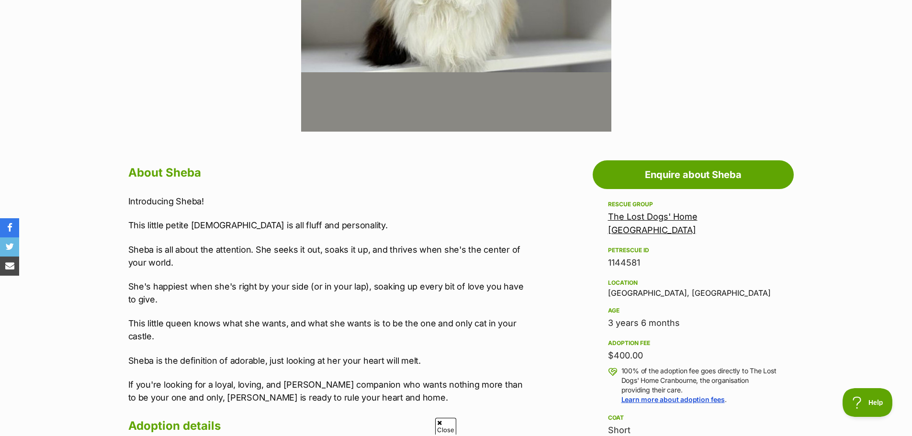
scroll to position [383, 0]
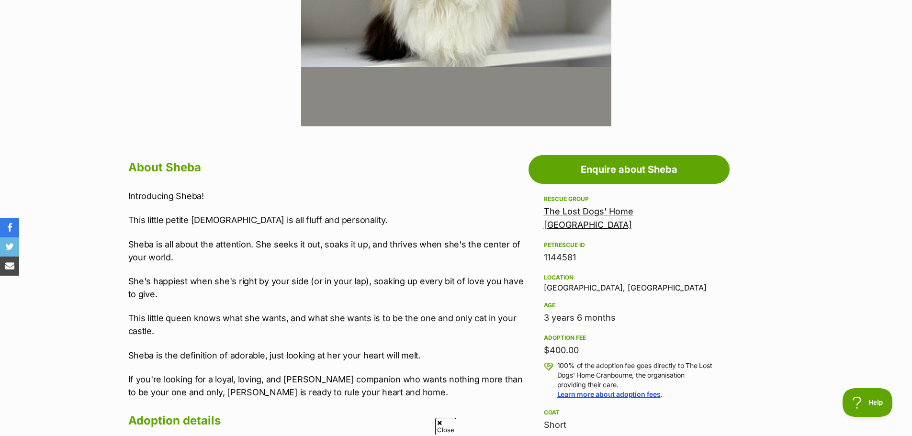
click at [633, 212] on link "The Lost Dogs' Home Cranbourne" at bounding box center [588, 217] width 89 height 23
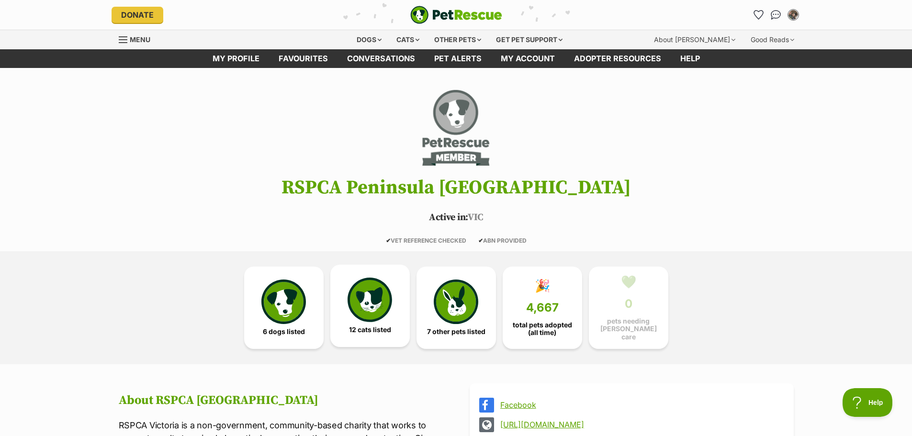
click at [374, 293] on img at bounding box center [369, 300] width 44 height 44
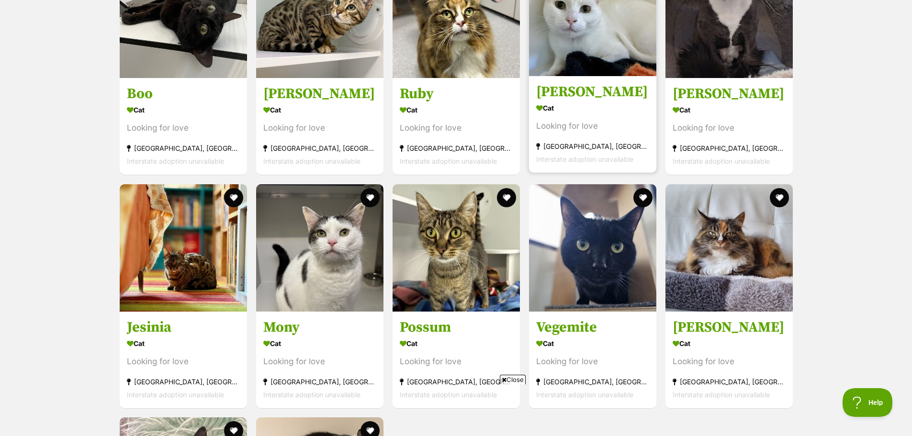
scroll to position [1153, 0]
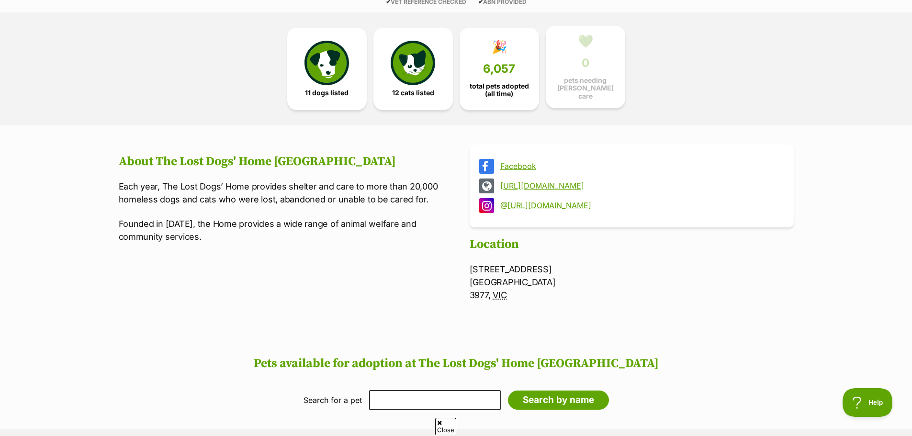
scroll to position [48, 0]
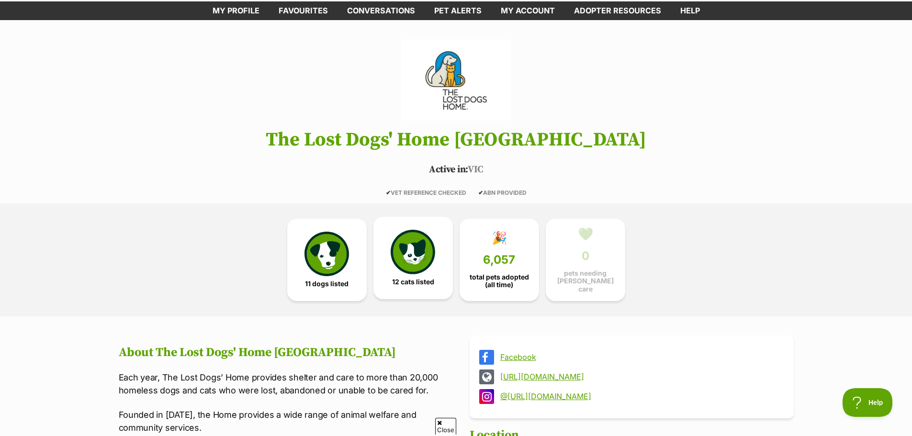
click at [411, 268] on img at bounding box center [413, 252] width 44 height 44
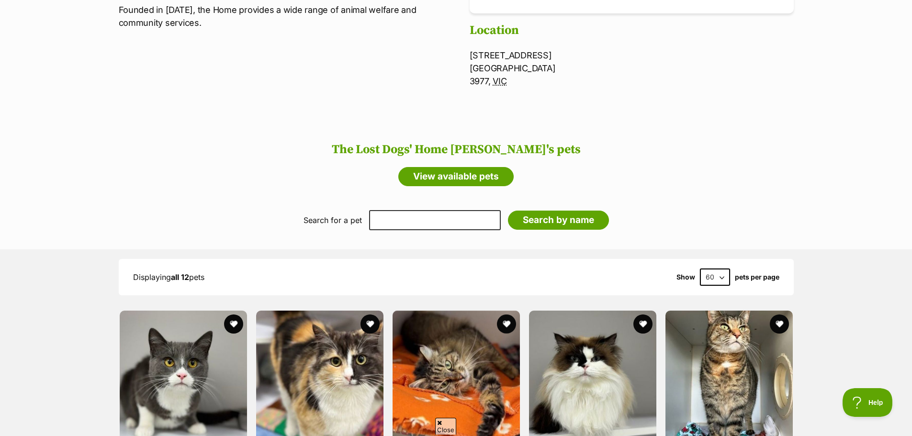
scroll to position [448, 0]
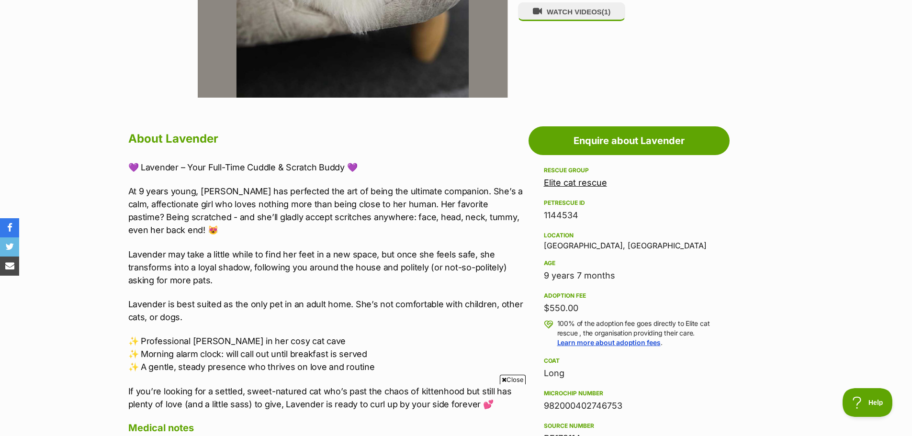
scroll to position [431, 0]
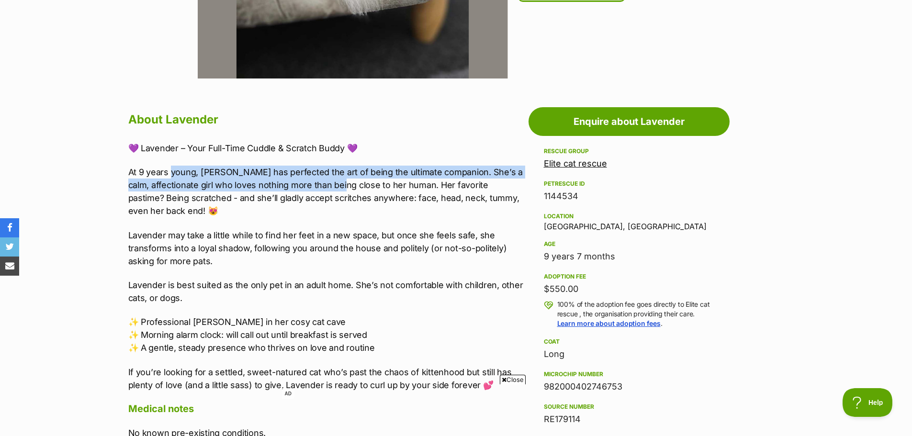
drag, startPoint x: 179, startPoint y: 178, endPoint x: 340, endPoint y: 179, distance: 161.3
click at [340, 179] on p "At 9 years young, Lavender has perfected the art of being the ultimate companio…" at bounding box center [325, 192] width 395 height 52
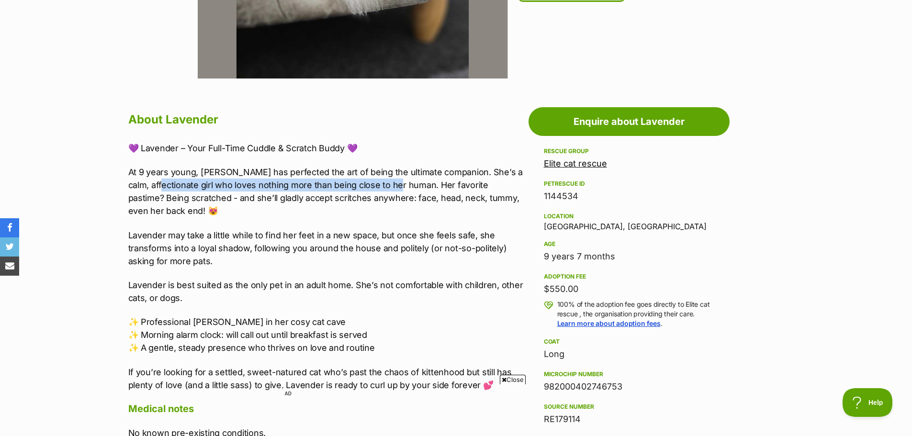
drag, startPoint x: 163, startPoint y: 187, endPoint x: 401, endPoint y: 189, distance: 237.9
click at [401, 189] on p "At 9 years young, Lavender has perfected the art of being the ultimate companio…" at bounding box center [325, 192] width 395 height 52
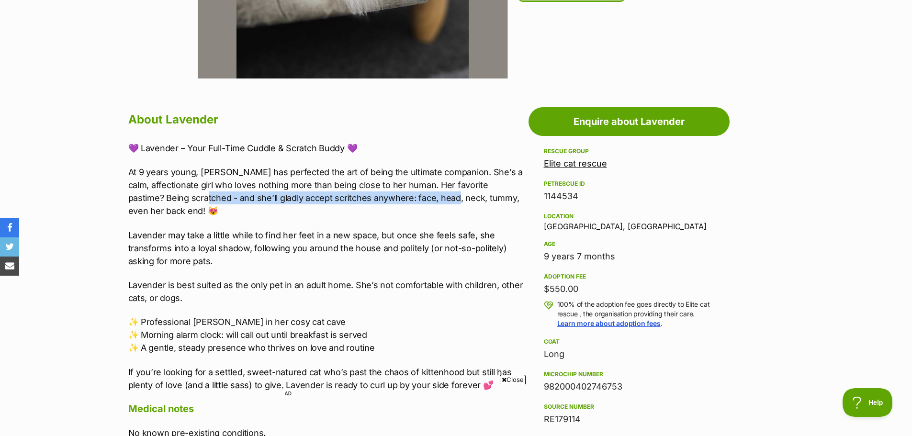
drag, startPoint x: 168, startPoint y: 199, endPoint x: 417, endPoint y: 198, distance: 248.9
click at [417, 198] on p "At 9 years young, Lavender has perfected the art of being the ultimate companio…" at bounding box center [325, 192] width 395 height 52
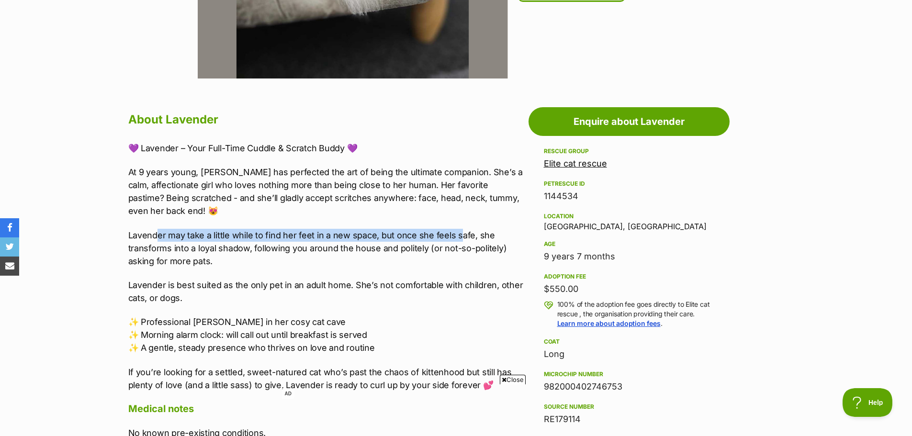
drag, startPoint x: 279, startPoint y: 238, endPoint x: 460, endPoint y: 233, distance: 181.5
click at [460, 233] on p "Lavender may take a little while to find her feet in a new space, but once she …" at bounding box center [325, 248] width 395 height 39
click at [457, 239] on p "Lavender may take a little while to find her feet in a new space, but once she …" at bounding box center [325, 248] width 395 height 39
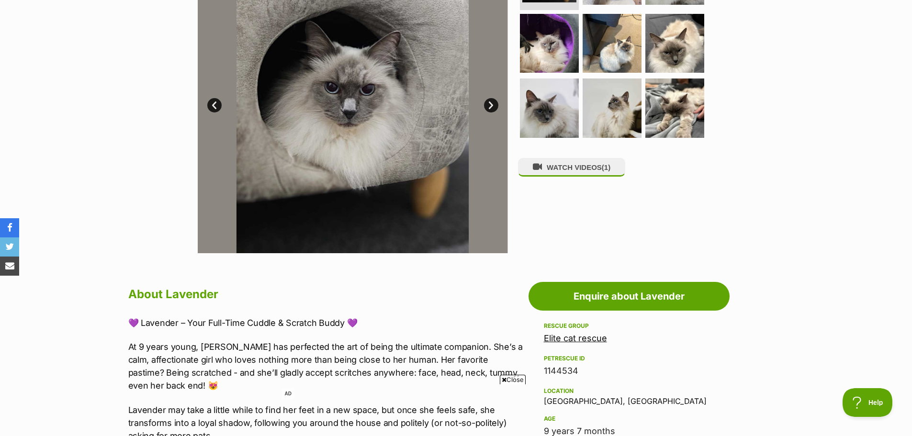
scroll to position [96, 0]
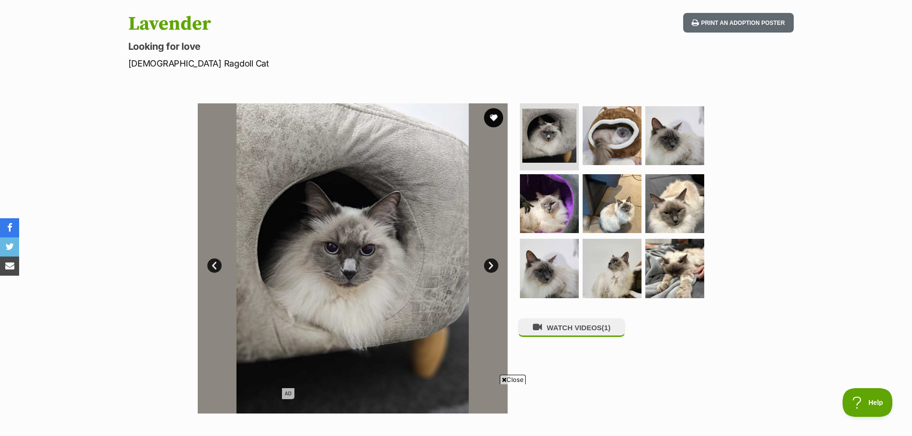
click at [492, 264] on link "Next" at bounding box center [491, 265] width 14 height 14
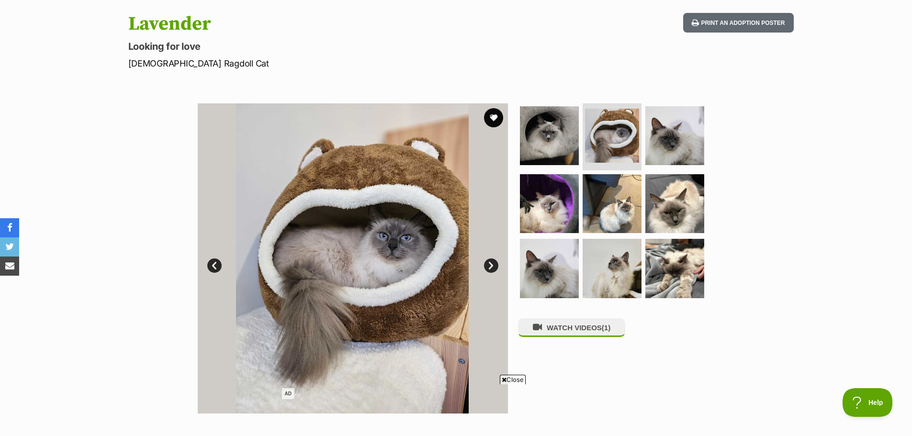
click at [492, 265] on link "Next" at bounding box center [491, 265] width 14 height 14
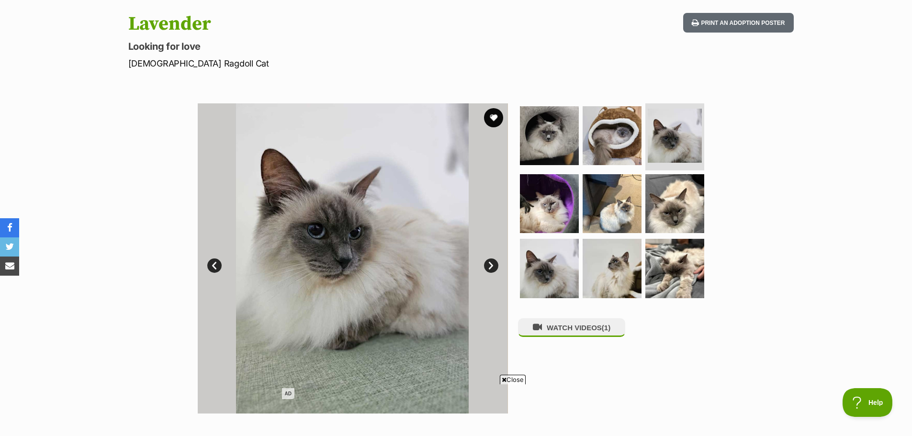
click at [492, 265] on link "Next" at bounding box center [491, 265] width 14 height 14
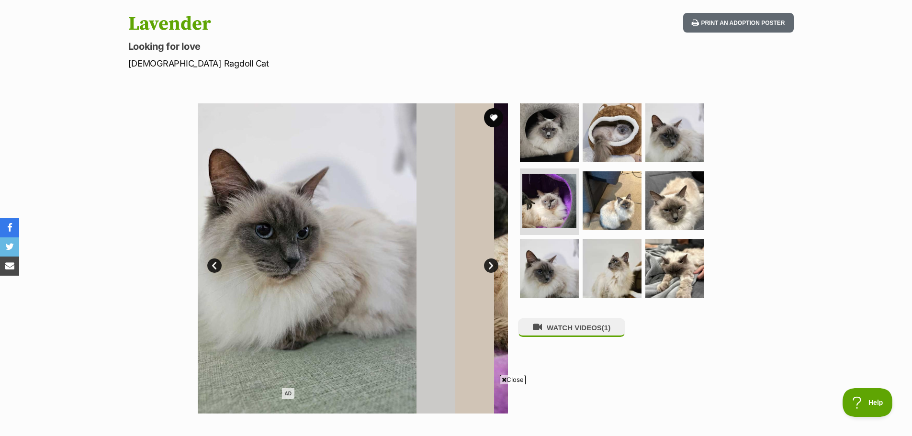
scroll to position [0, 0]
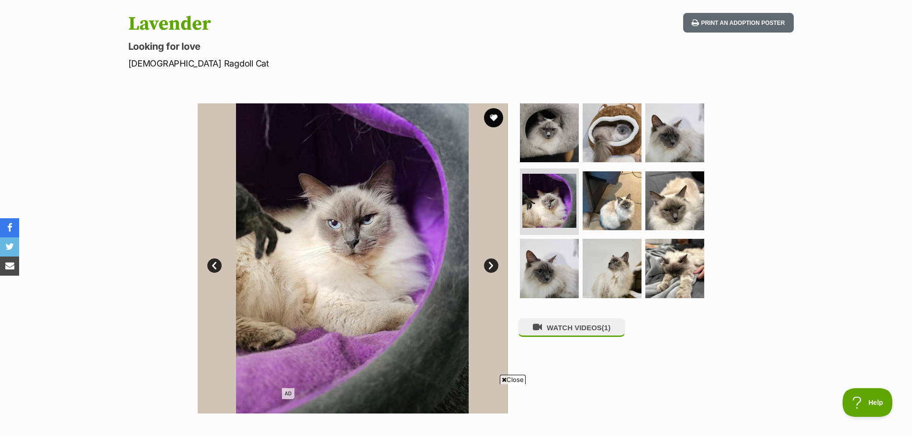
click at [492, 265] on link "Next" at bounding box center [491, 265] width 14 height 14
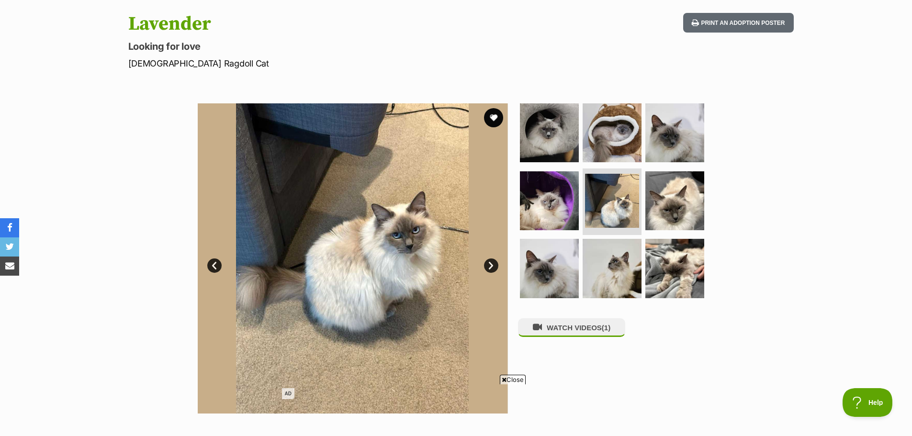
click at [491, 264] on link "Next" at bounding box center [491, 265] width 14 height 14
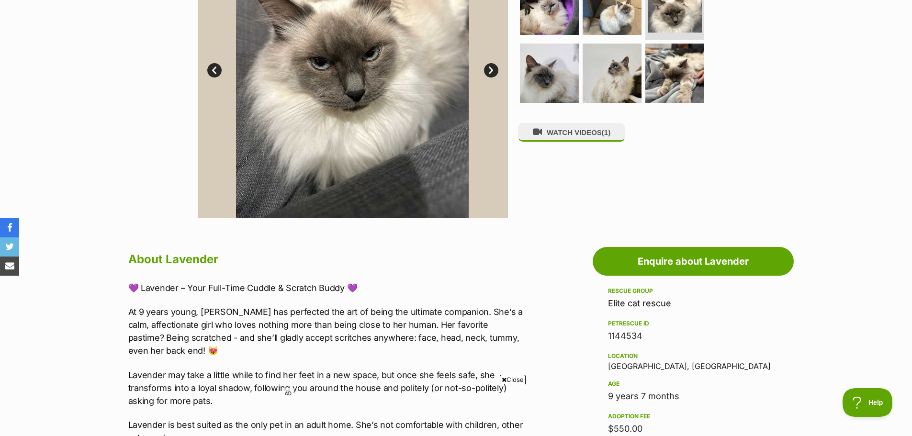
scroll to position [479, 0]
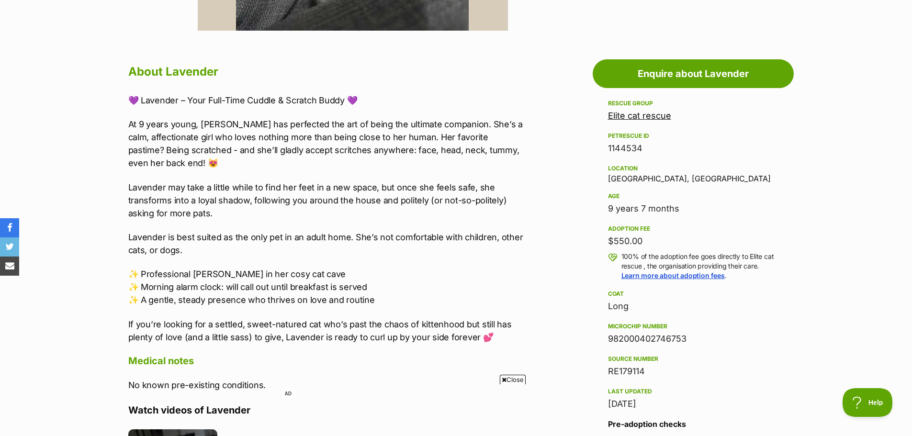
click at [637, 114] on link "Elite cat rescue" at bounding box center [639, 116] width 63 height 10
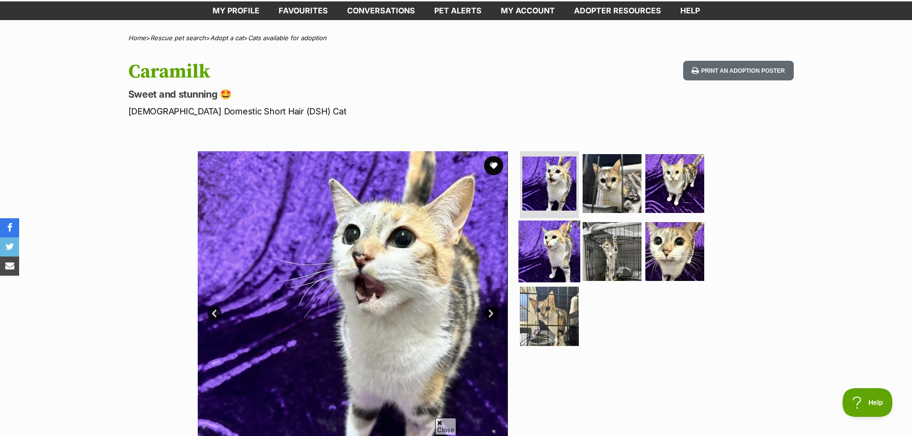
scroll to position [96, 0]
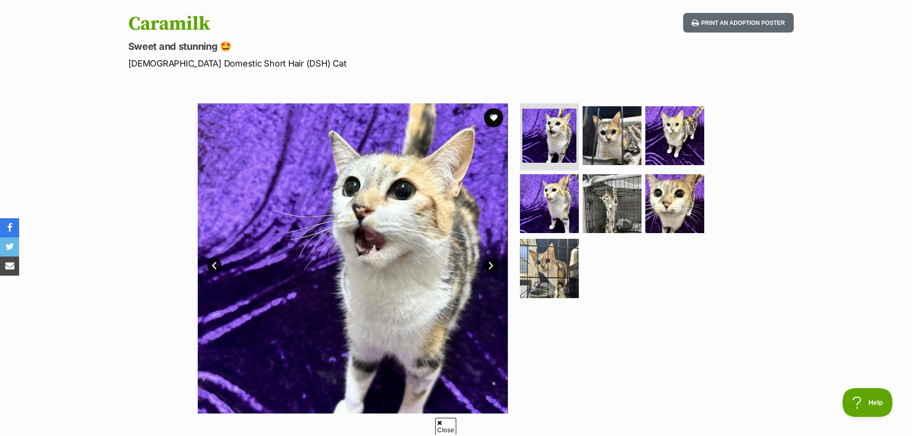
click at [485, 265] on link "Next" at bounding box center [491, 265] width 14 height 14
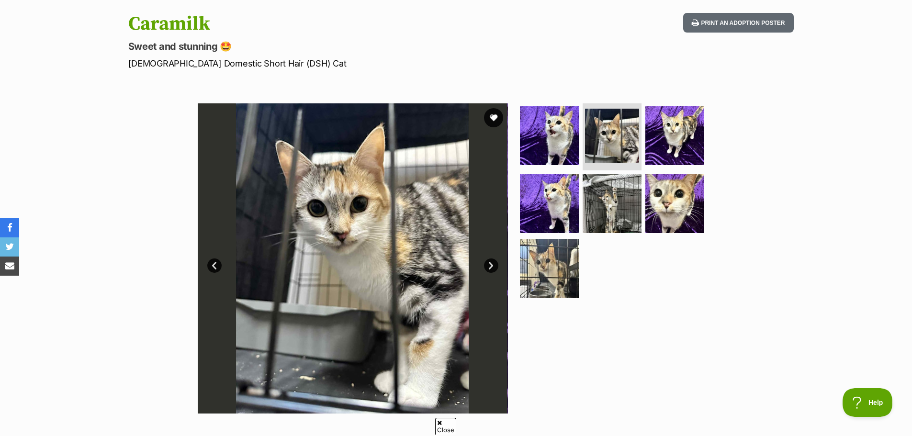
click at [485, 265] on link "Next" at bounding box center [491, 265] width 14 height 14
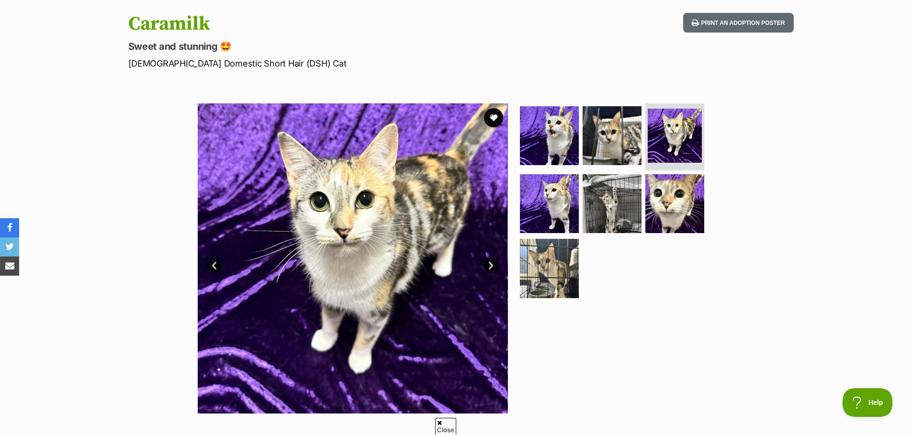
click at [485, 265] on link "Next" at bounding box center [491, 265] width 14 height 14
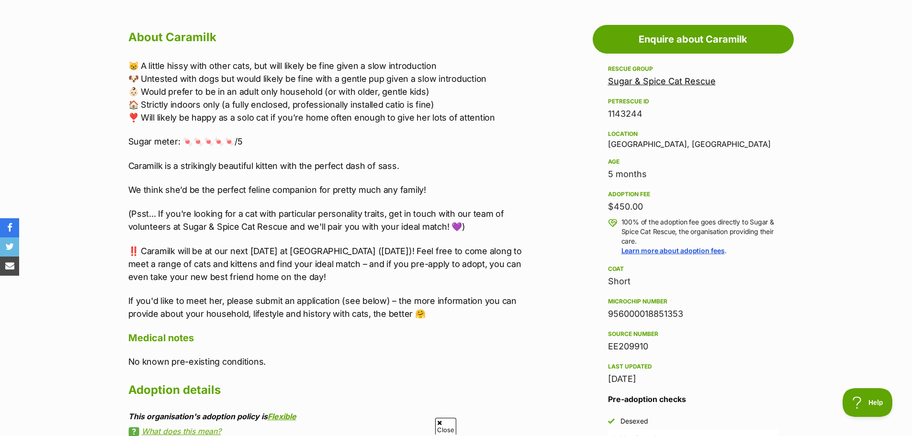
scroll to position [526, 0]
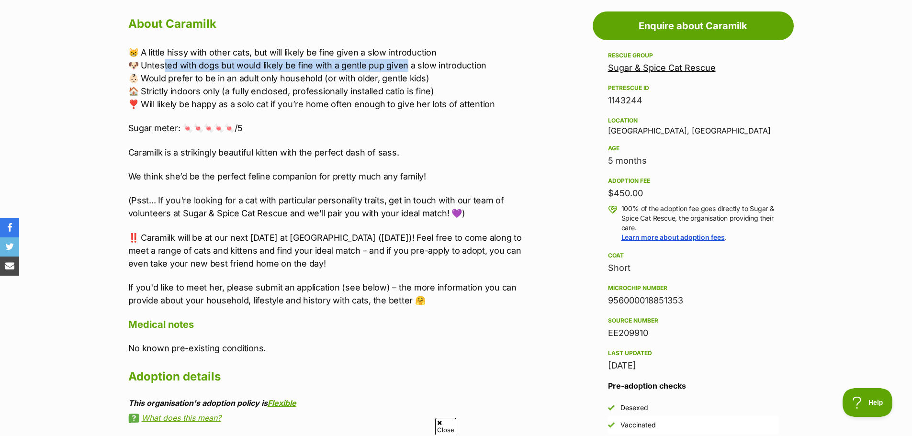
drag, startPoint x: 166, startPoint y: 71, endPoint x: 406, endPoint y: 71, distance: 239.8
click at [407, 69] on p "😸 A little hissy with other cats, but will likely be fine given a slow introduc…" at bounding box center [325, 78] width 395 height 65
click at [340, 94] on p "😸 A little hissy with other cats, but will likely be fine given a slow introduc…" at bounding box center [325, 78] width 395 height 65
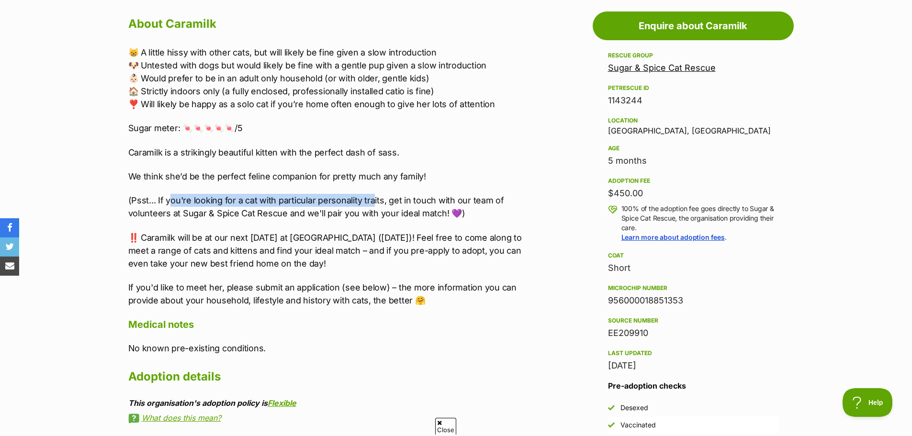
drag, startPoint x: 168, startPoint y: 202, endPoint x: 380, endPoint y: 204, distance: 211.1
click at [380, 204] on p "(Psst... If you're looking for a cat with particular personality traits, get in…" at bounding box center [325, 207] width 395 height 26
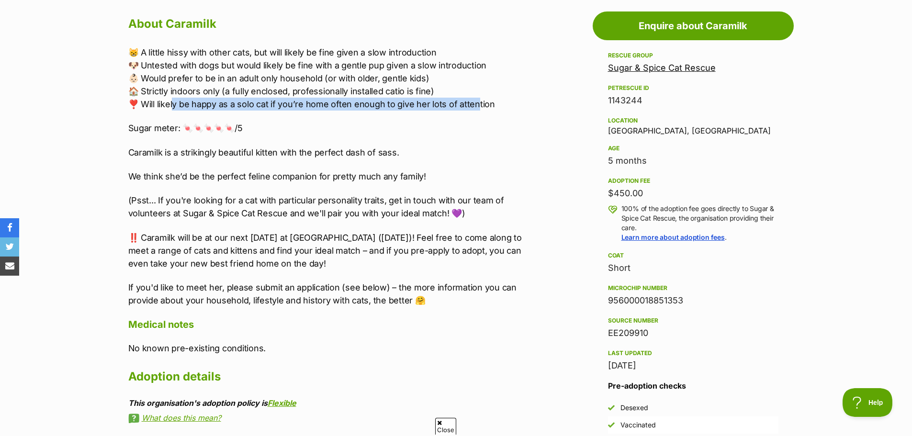
drag, startPoint x: 173, startPoint y: 105, endPoint x: 476, endPoint y: 105, distance: 302.5
click at [476, 105] on p "😸 A little hissy with other cats, but will likely be fine given a slow introduc…" at bounding box center [325, 78] width 395 height 65
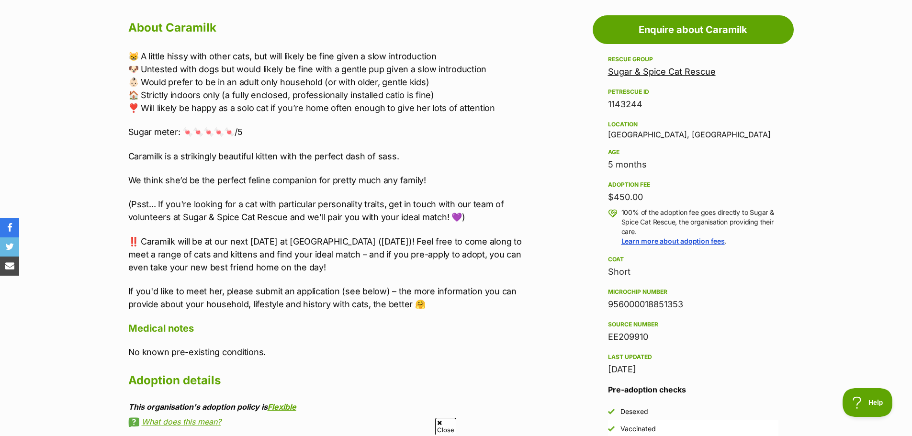
scroll to position [191, 0]
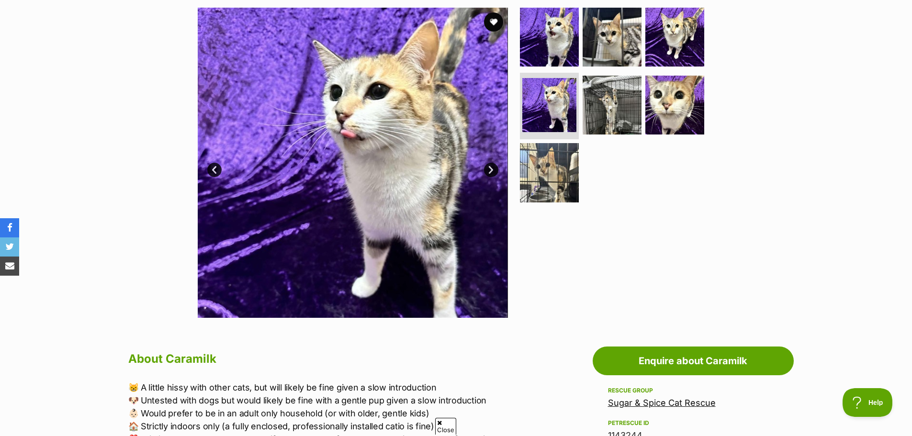
click at [491, 169] on link "Next" at bounding box center [491, 170] width 14 height 14
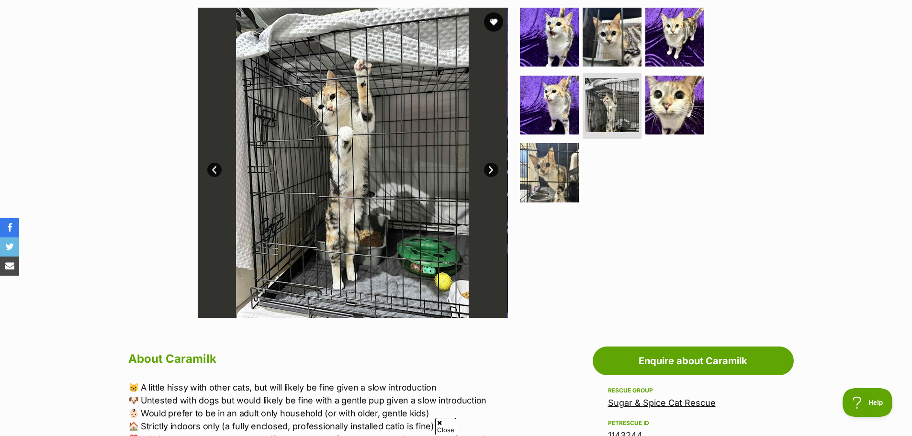
click at [491, 169] on link "Next" at bounding box center [491, 170] width 14 height 14
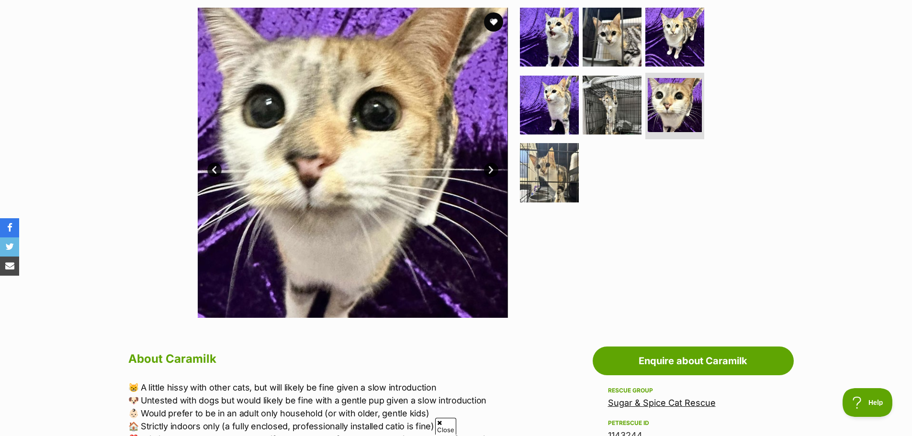
click at [491, 169] on link "Next" at bounding box center [491, 170] width 14 height 14
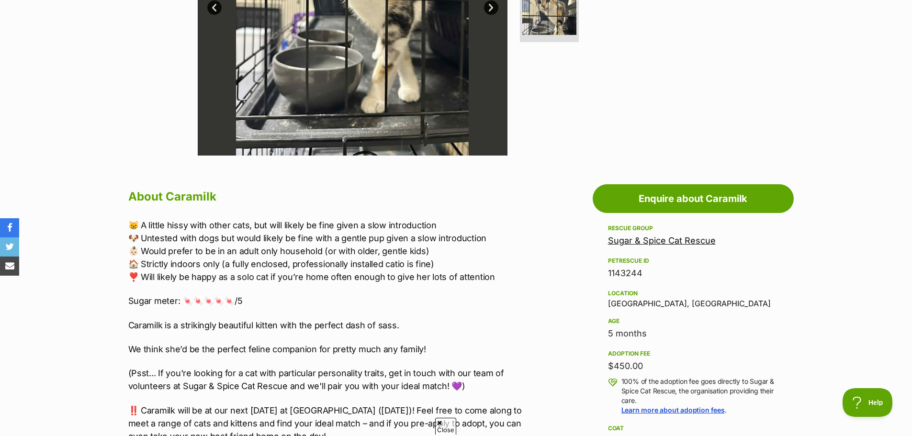
scroll to position [431, 0]
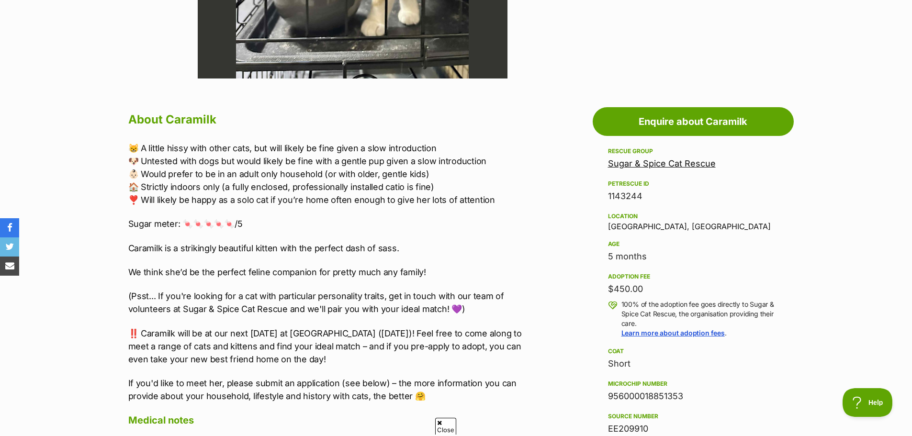
click at [661, 167] on link "Sugar & Spice Cat Rescue" at bounding box center [662, 163] width 108 height 10
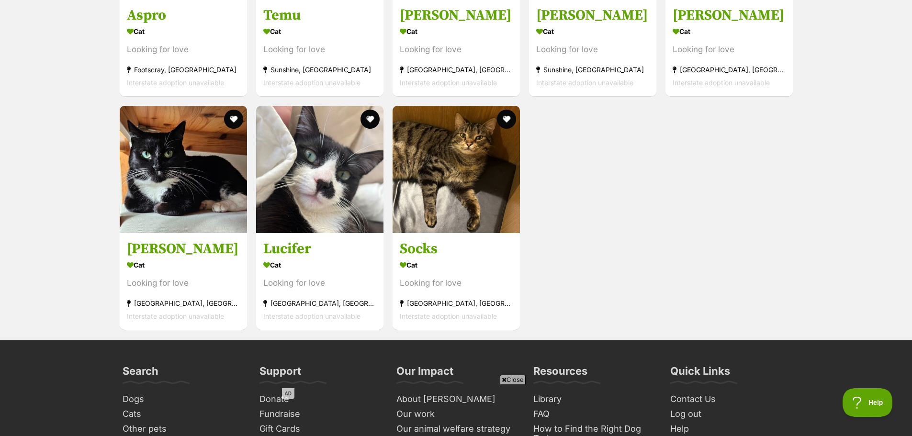
scroll to position [957, 0]
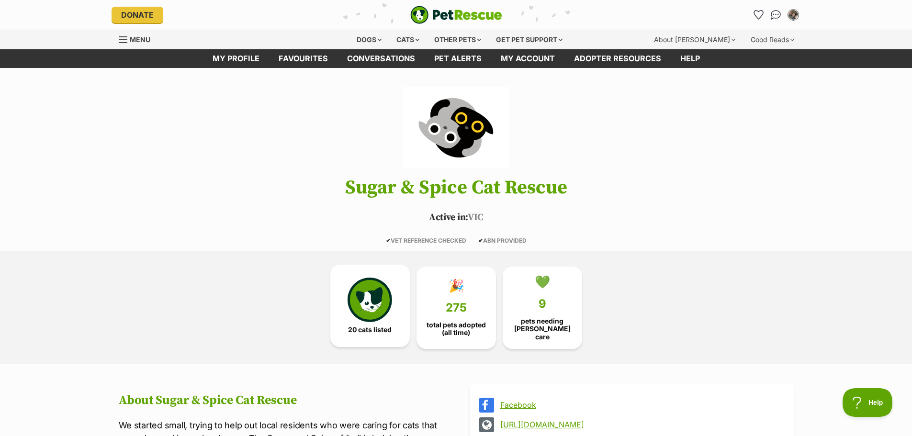
click at [351, 294] on img at bounding box center [369, 300] width 44 height 44
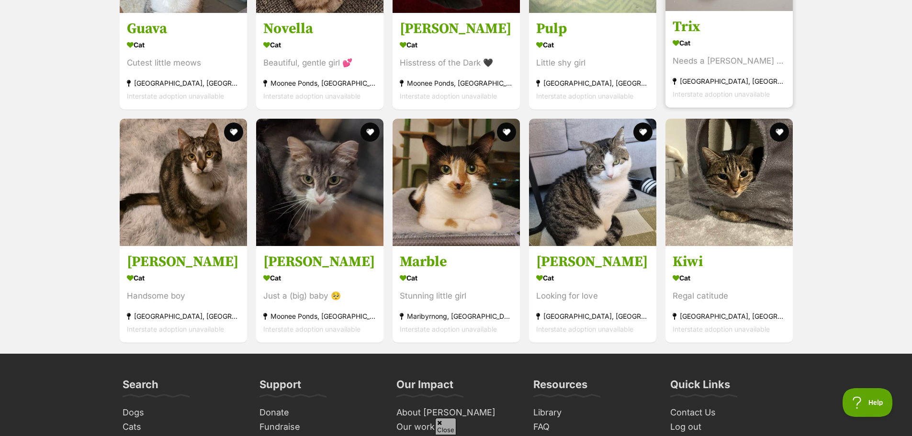
scroll to position [1512, 0]
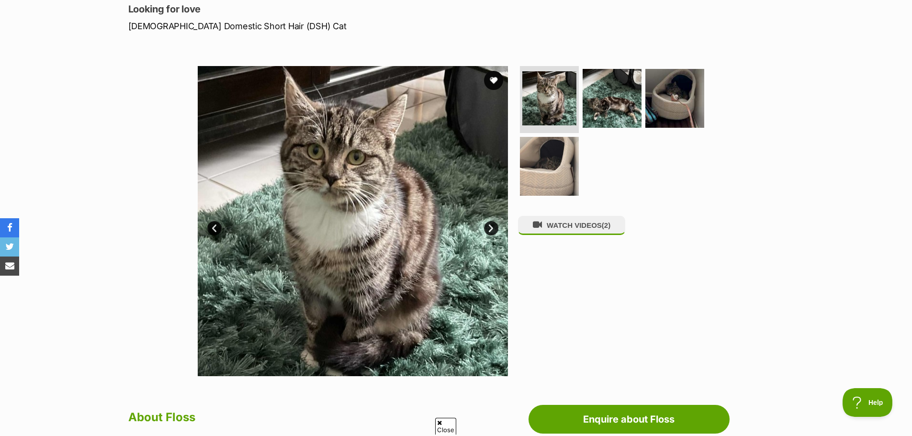
scroll to position [116, 0]
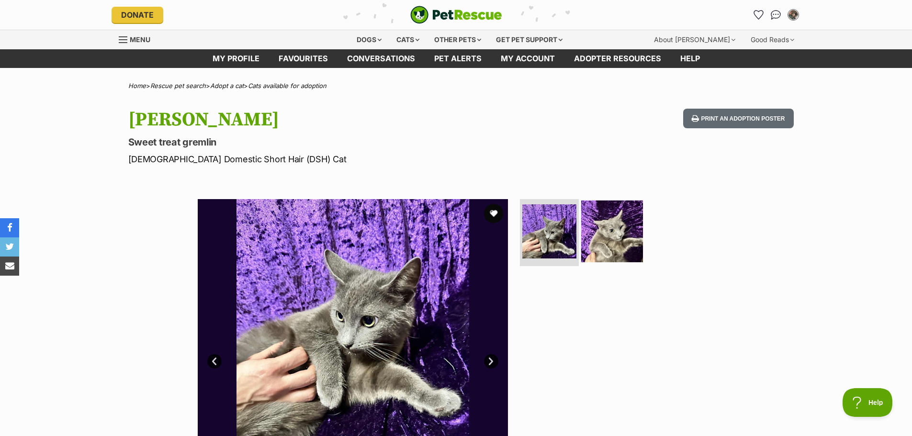
click at [629, 234] on img at bounding box center [612, 232] width 62 height 62
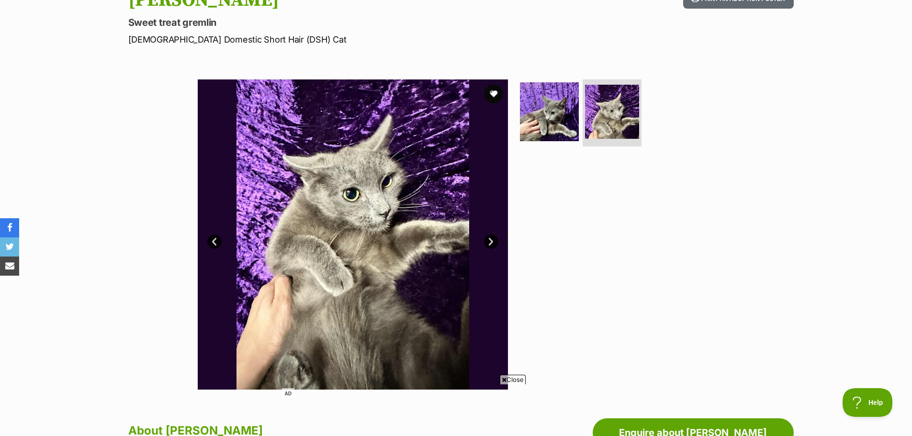
scroll to position [144, 0]
